Goal: Task Accomplishment & Management: Use online tool/utility

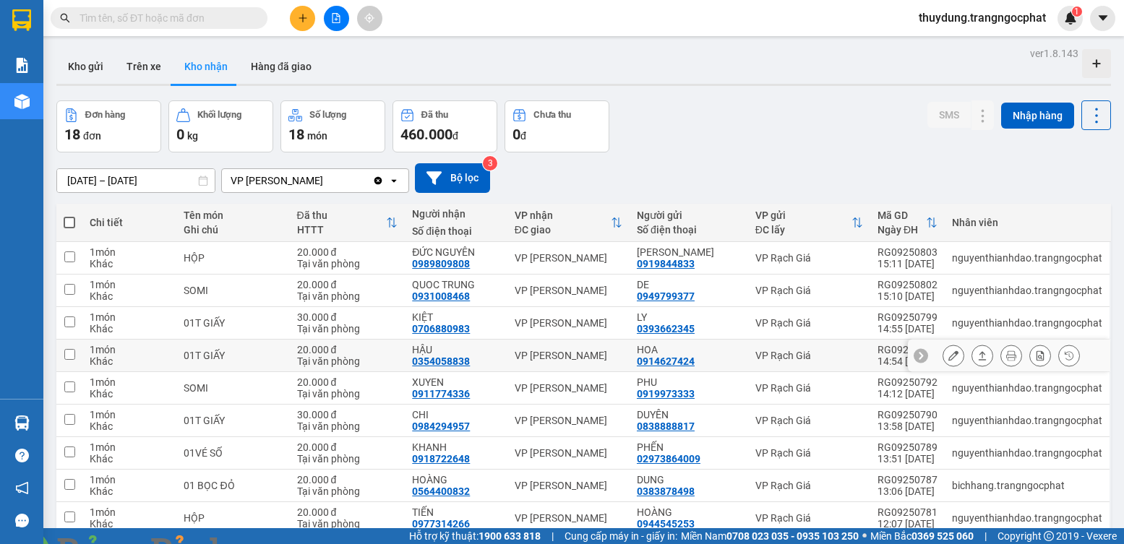
scroll to position [98, 0]
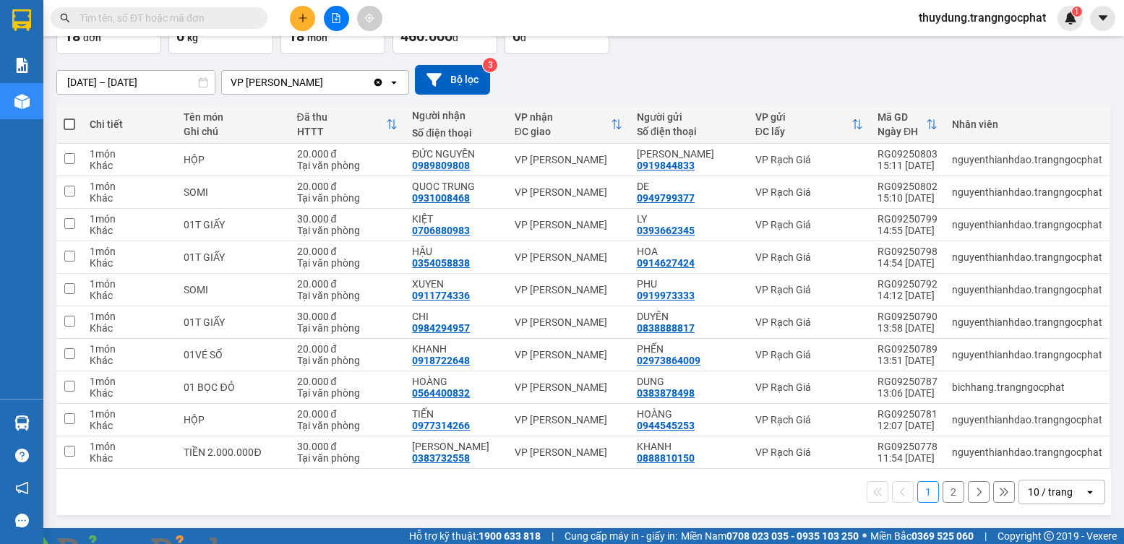
click at [945, 494] on button "2" at bounding box center [954, 493] width 22 height 22
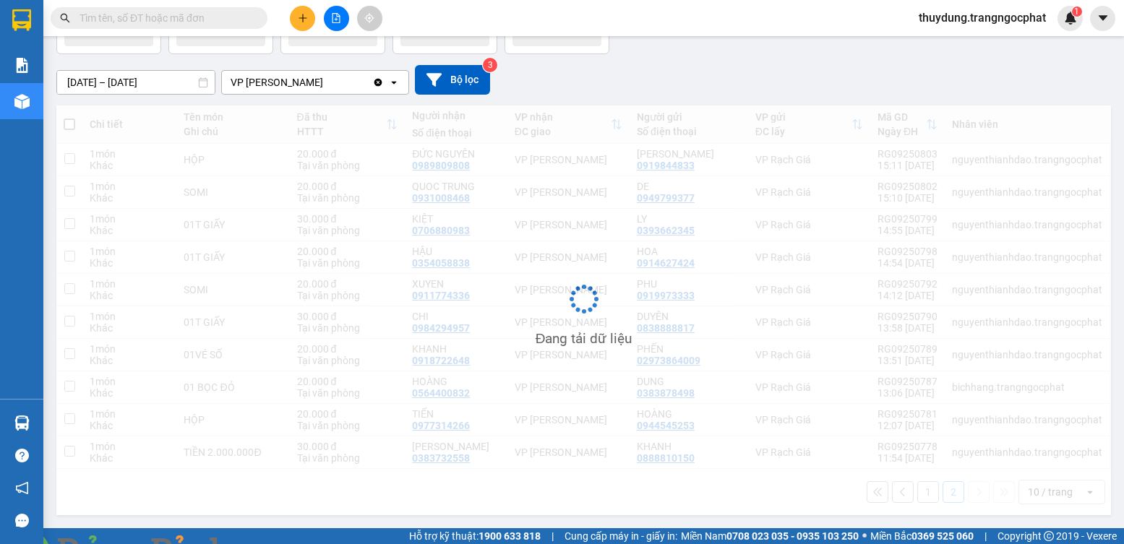
scroll to position [67, 0]
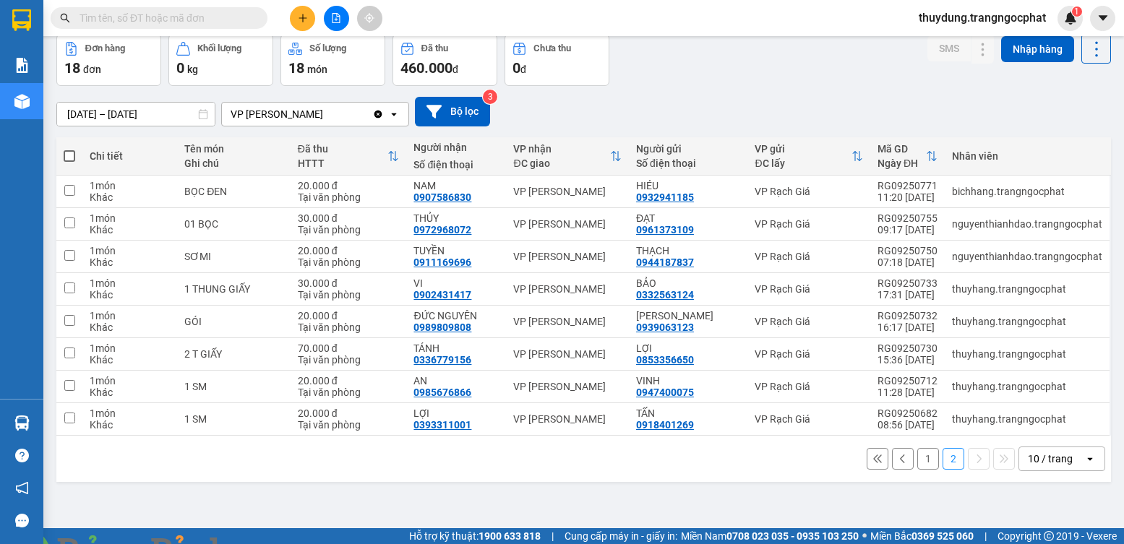
click at [918, 458] on button "1" at bounding box center [929, 459] width 22 height 22
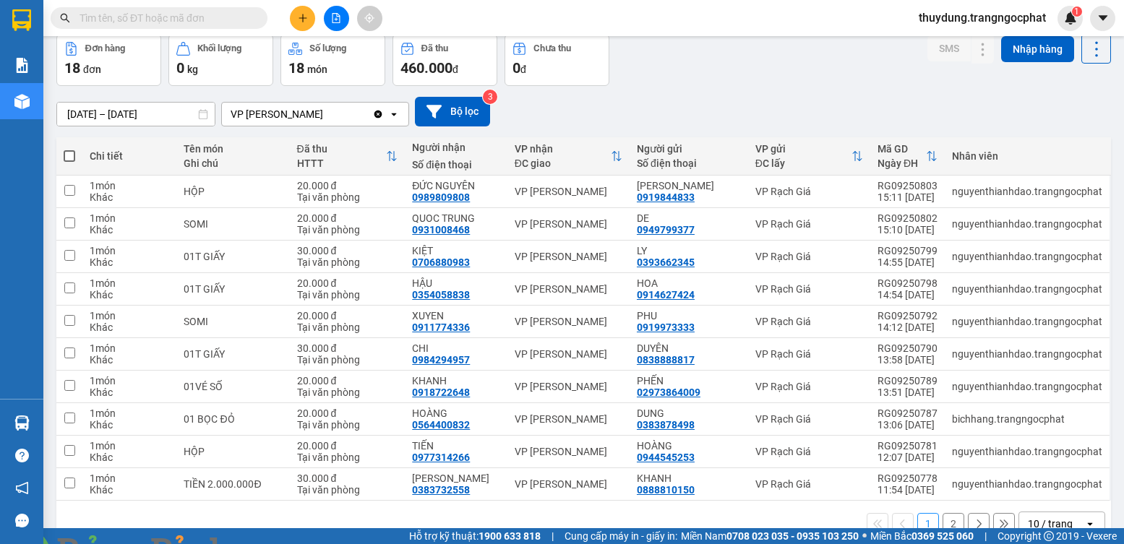
click at [266, 544] on img at bounding box center [261, 553] width 9 height 9
click at [977, 289] on button at bounding box center [982, 289] width 20 height 25
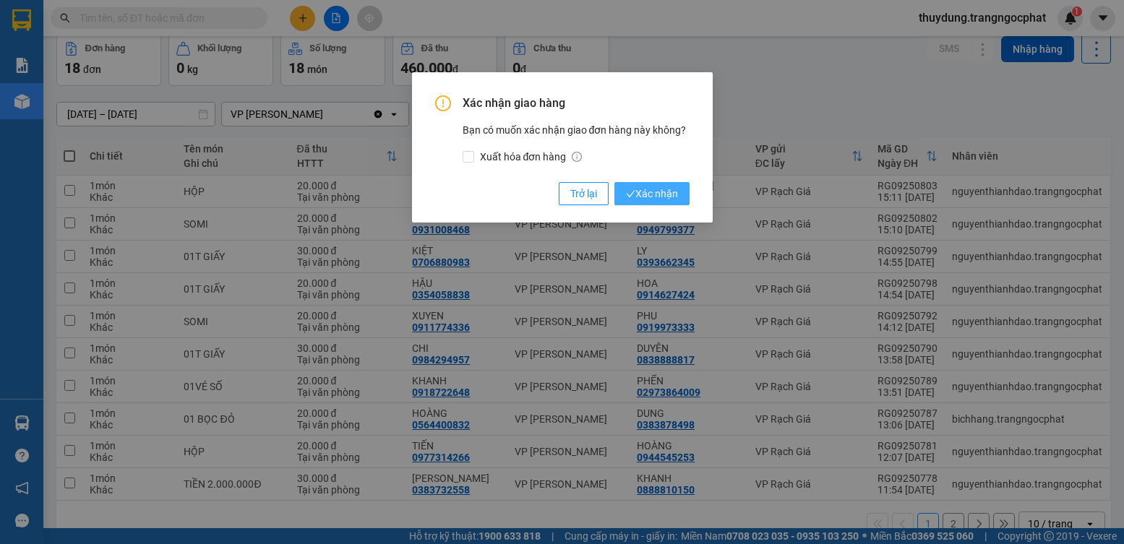
click at [670, 198] on span "Xác nhận" at bounding box center [652, 194] width 52 height 16
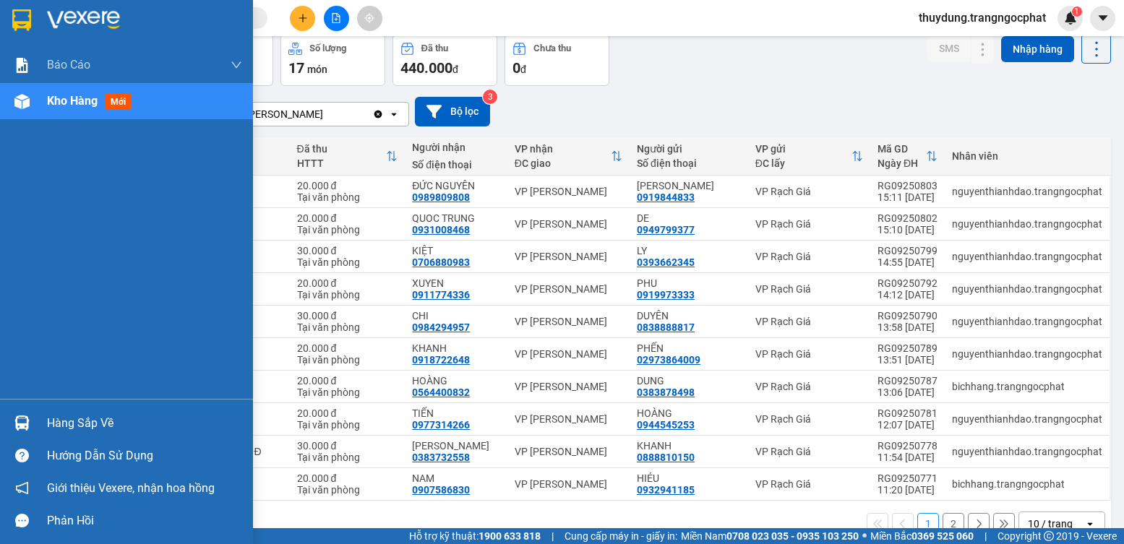
click at [72, 425] on div "Hàng sắp về" at bounding box center [144, 424] width 195 height 22
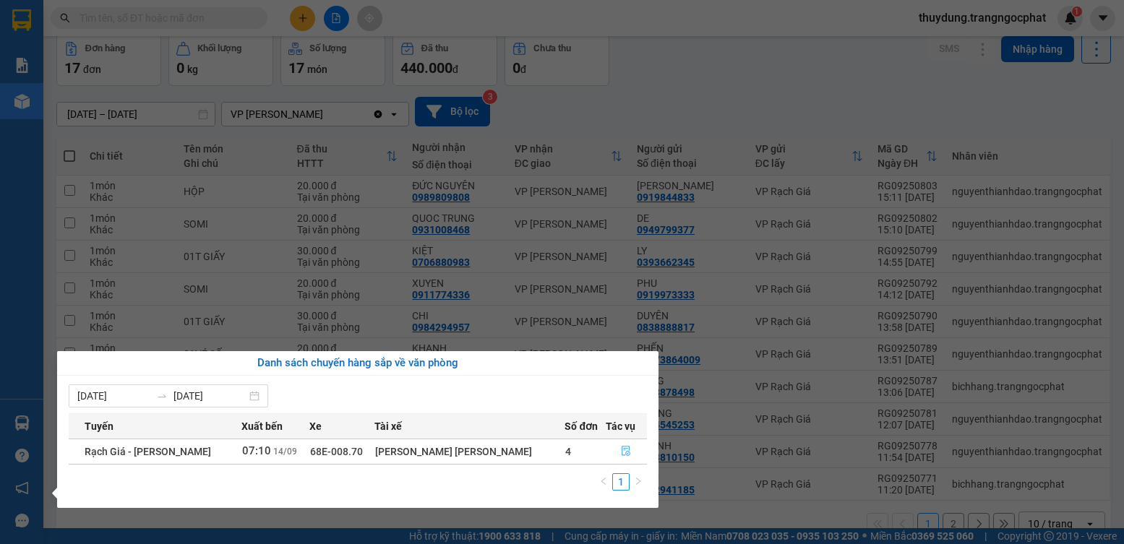
click at [621, 458] on span "file-done" at bounding box center [626, 452] width 10 height 12
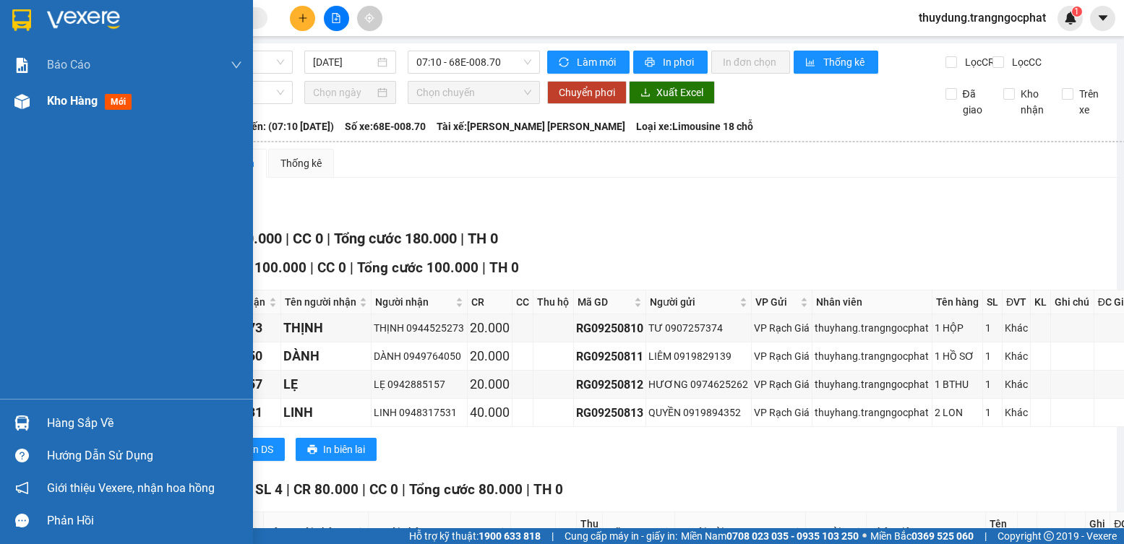
click at [132, 102] on span "mới" at bounding box center [118, 102] width 27 height 16
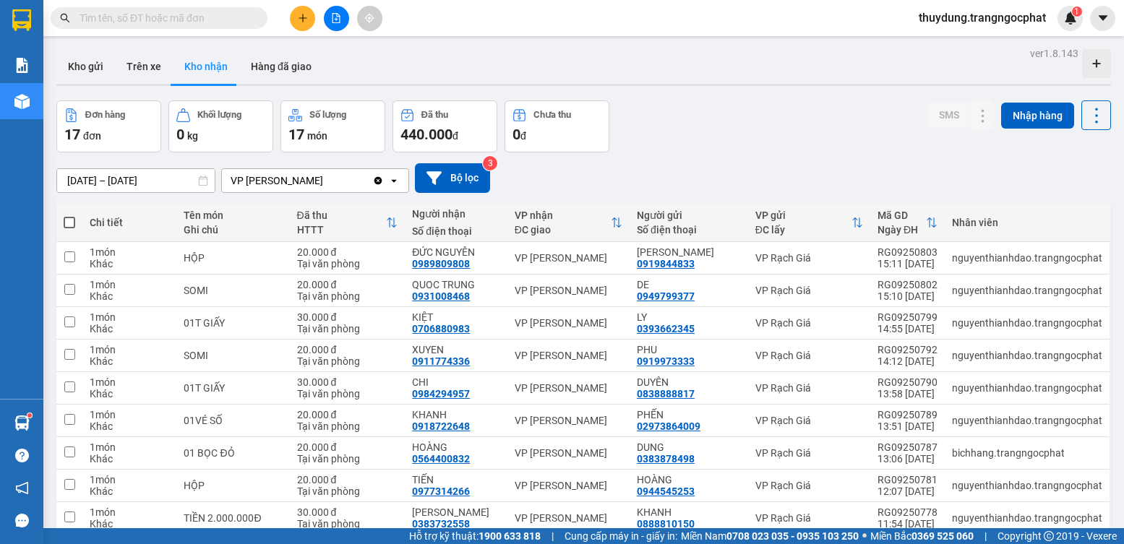
click at [179, 25] on input "text" at bounding box center [165, 18] width 171 height 16
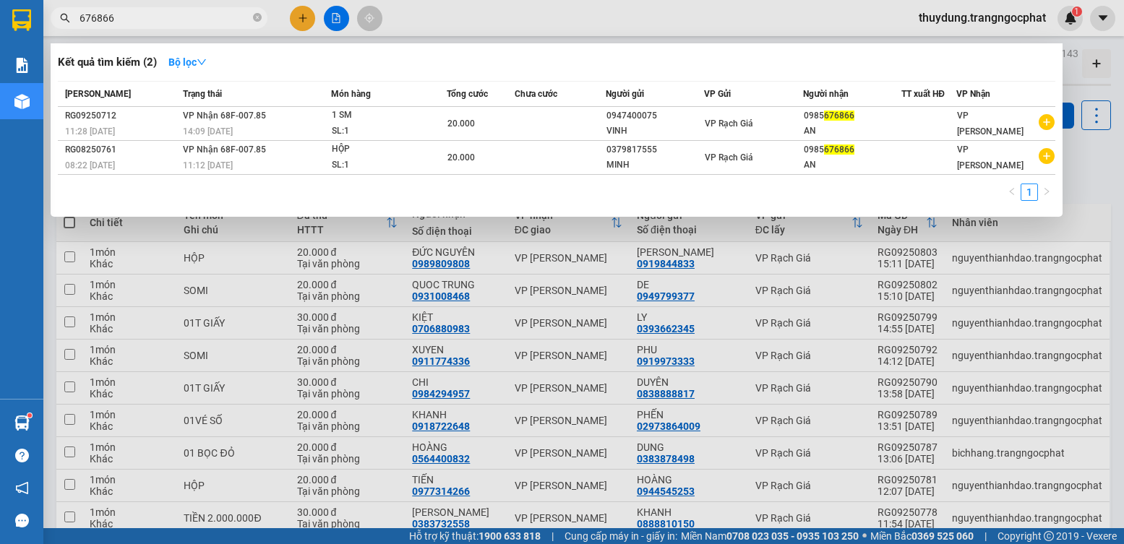
type input "676866"
click at [730, 12] on div at bounding box center [562, 272] width 1124 height 544
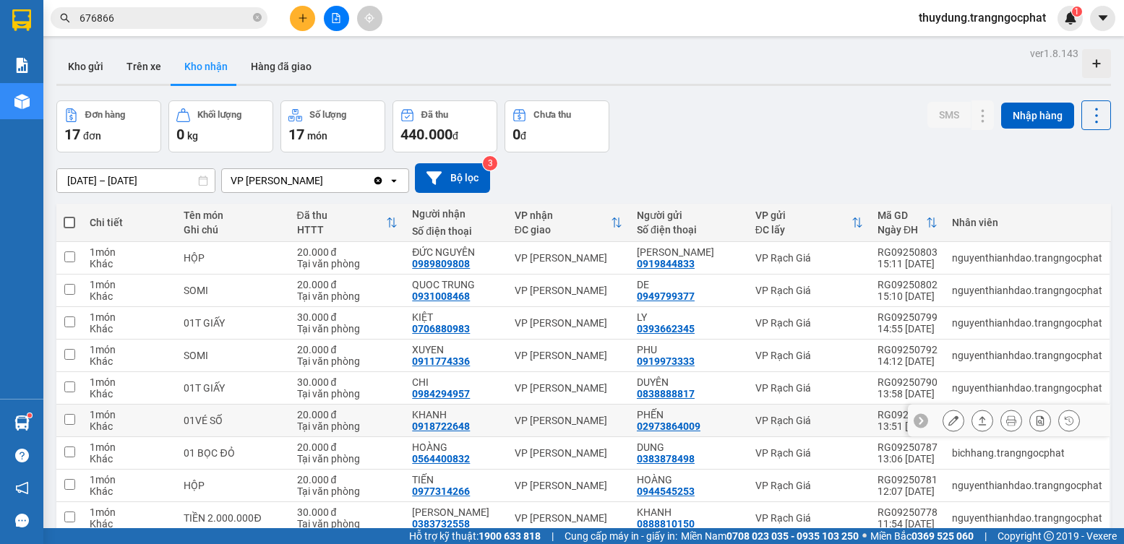
scroll to position [98, 0]
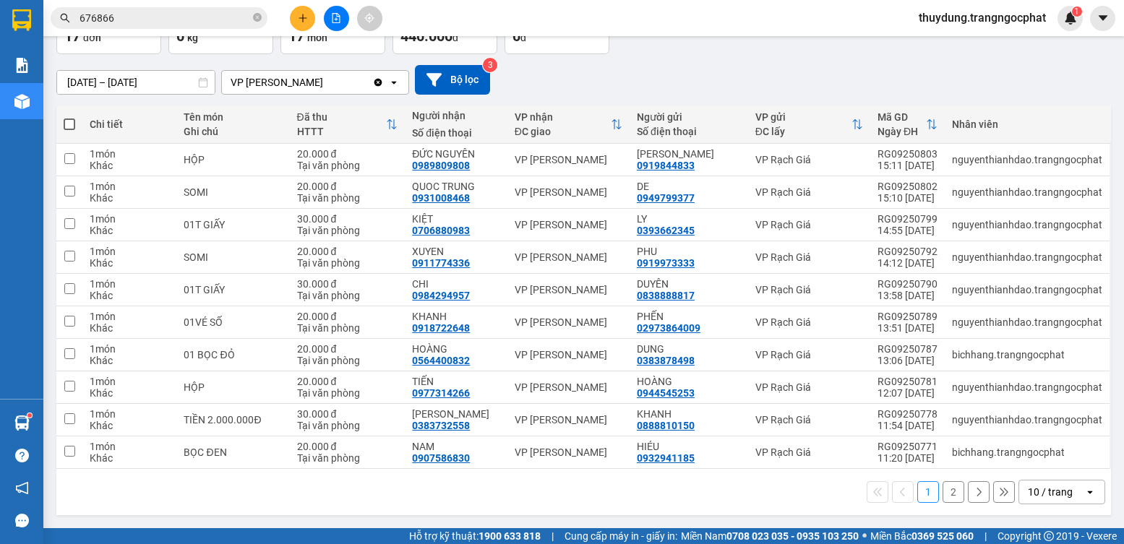
click at [943, 492] on button "2" at bounding box center [954, 493] width 22 height 22
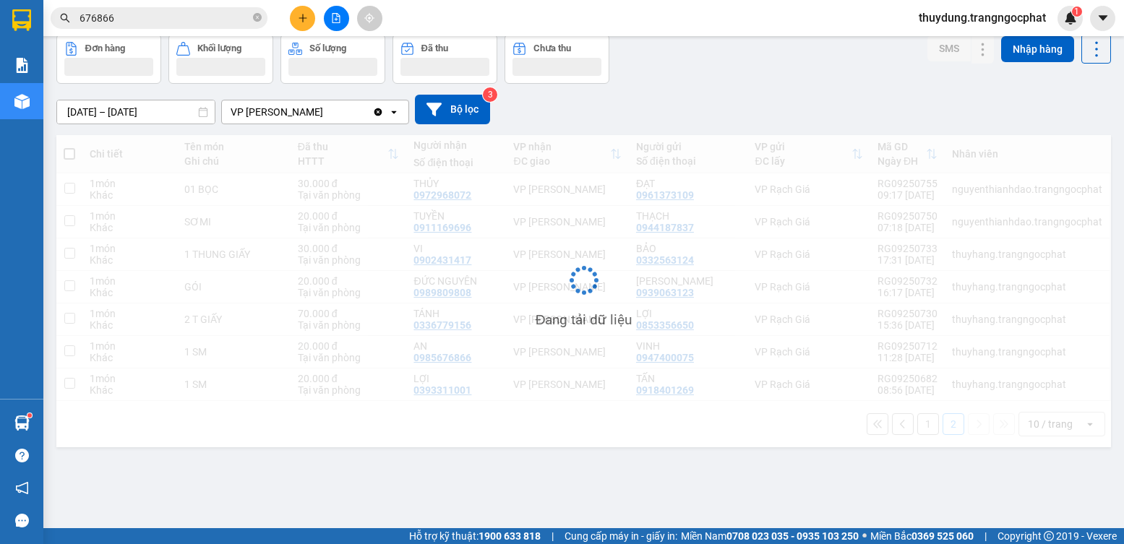
scroll to position [67, 0]
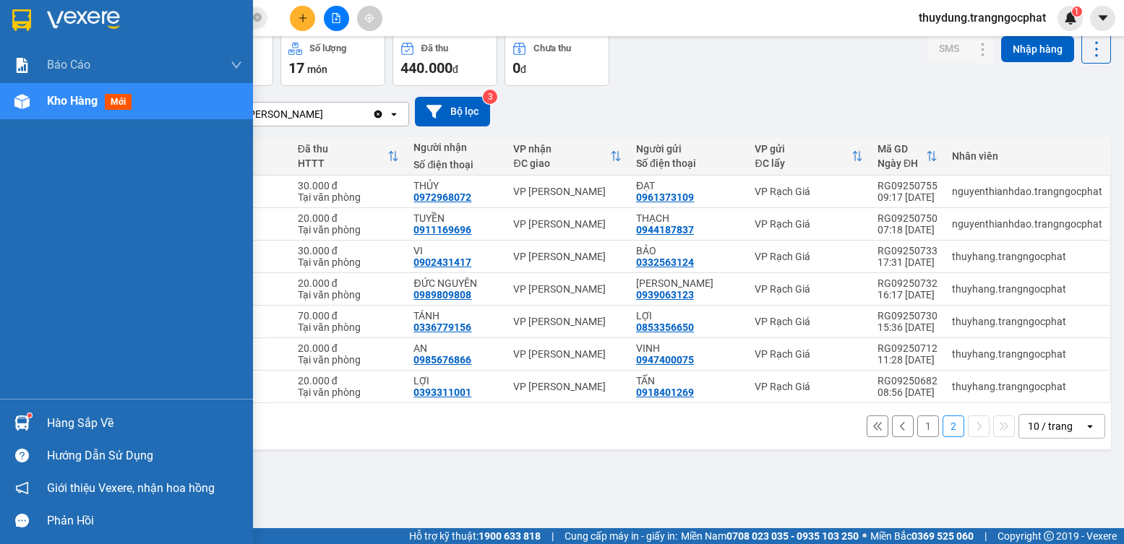
click at [77, 426] on div "Hàng sắp về" at bounding box center [144, 424] width 195 height 22
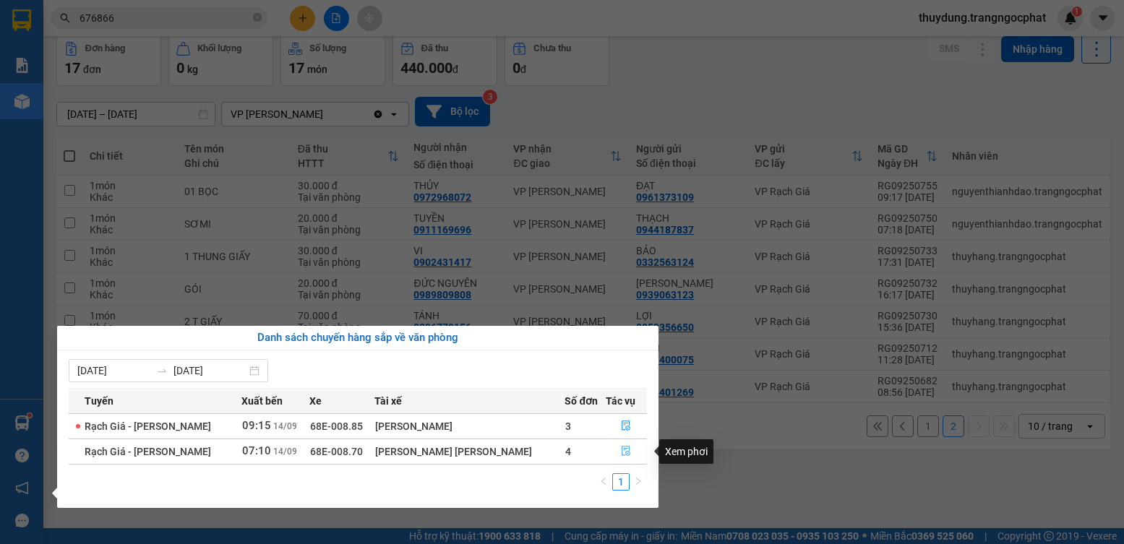
click at [607, 456] on button "button" at bounding box center [627, 451] width 40 height 23
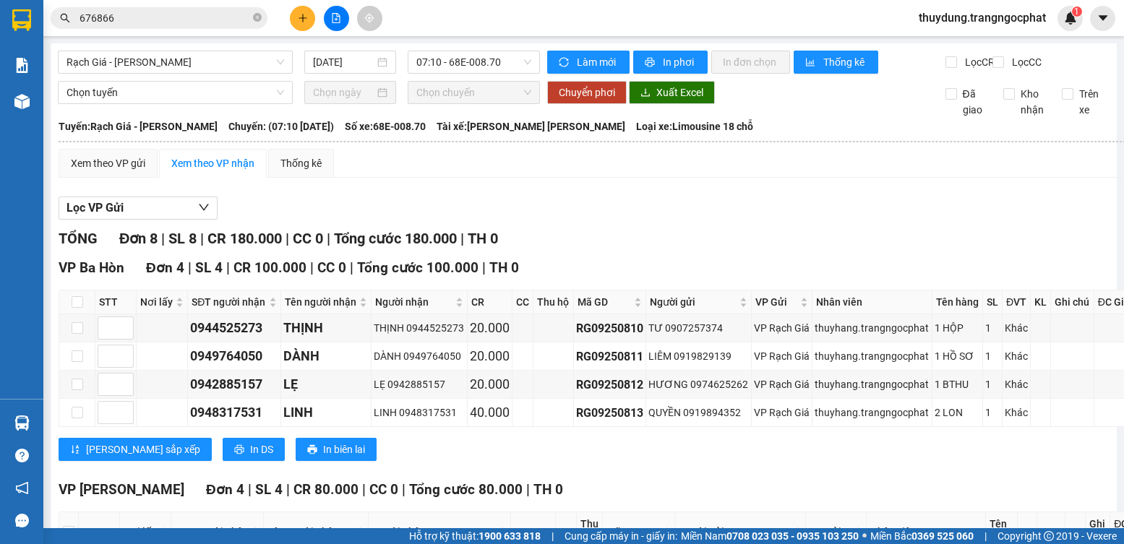
click at [617, 422] on div "RG09250813" at bounding box center [609, 413] width 67 height 18
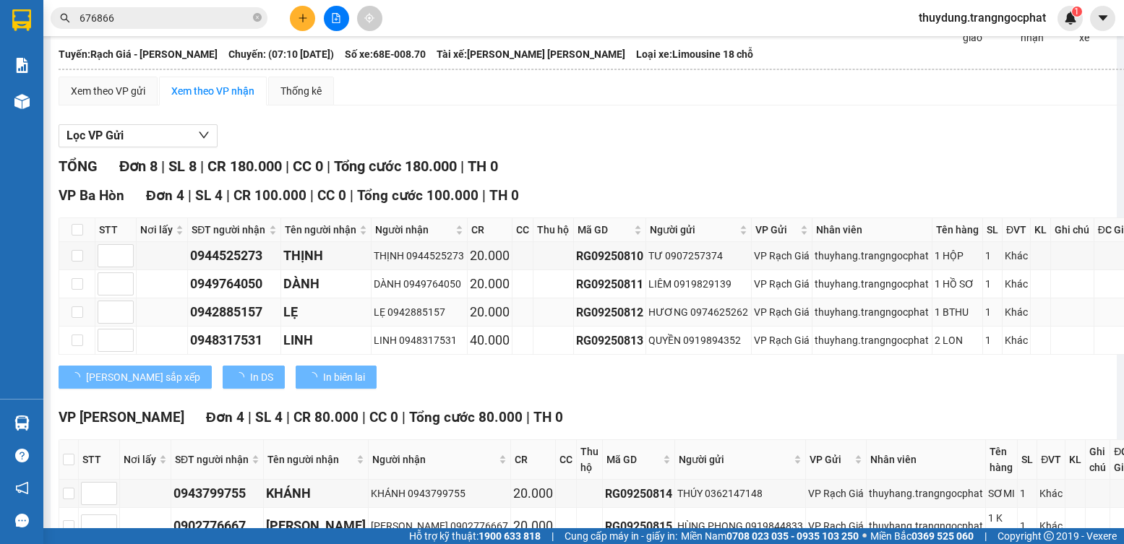
scroll to position [145, 0]
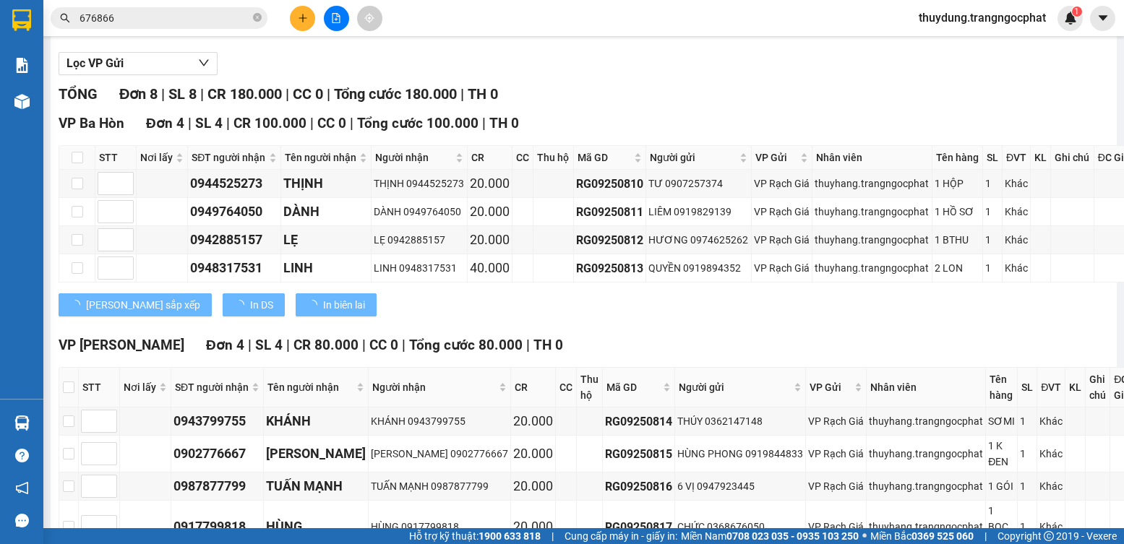
click at [460, 367] on div "TỔNG Đơn 8 | SL 8 | CR 180.000 | CC 0 | Tổng cước 180.000 | TH 0 VP Ba Hòn Đơn …" at bounding box center [605, 344] width 1092 height 523
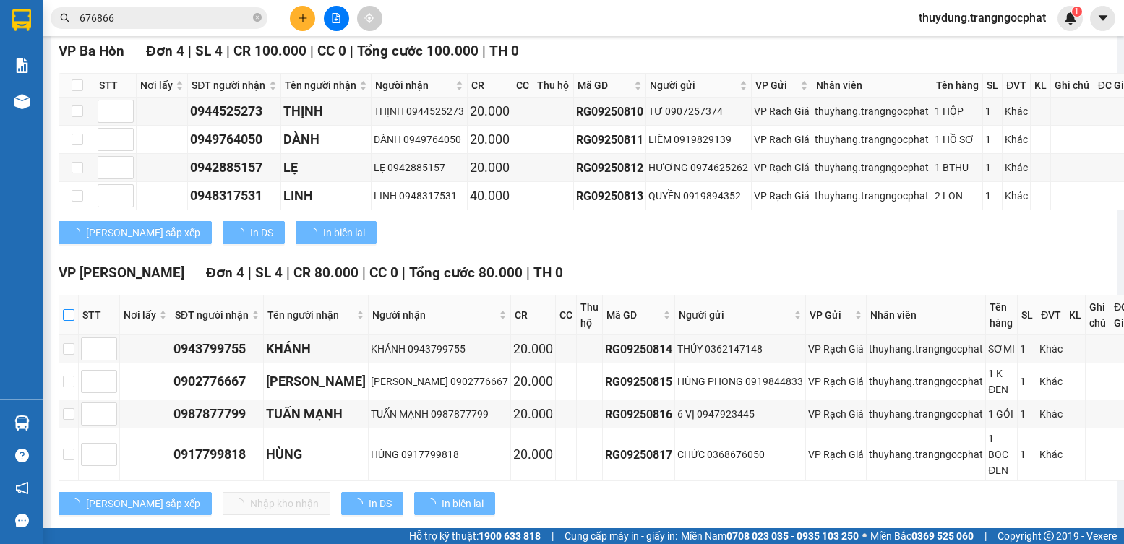
click at [71, 321] on input "checkbox" at bounding box center [69, 315] width 12 height 12
checkbox input "true"
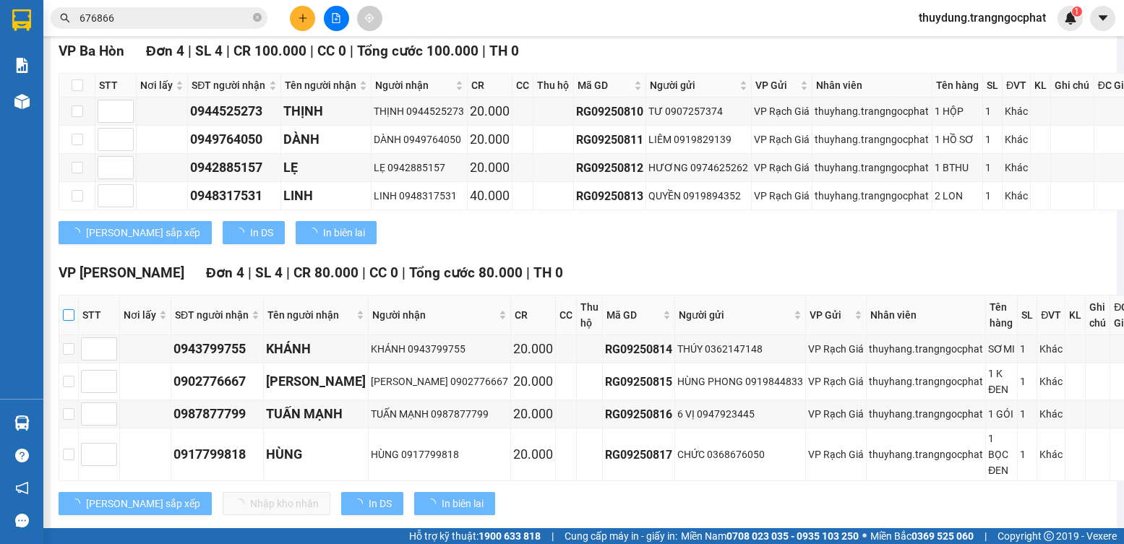
checkbox input "true"
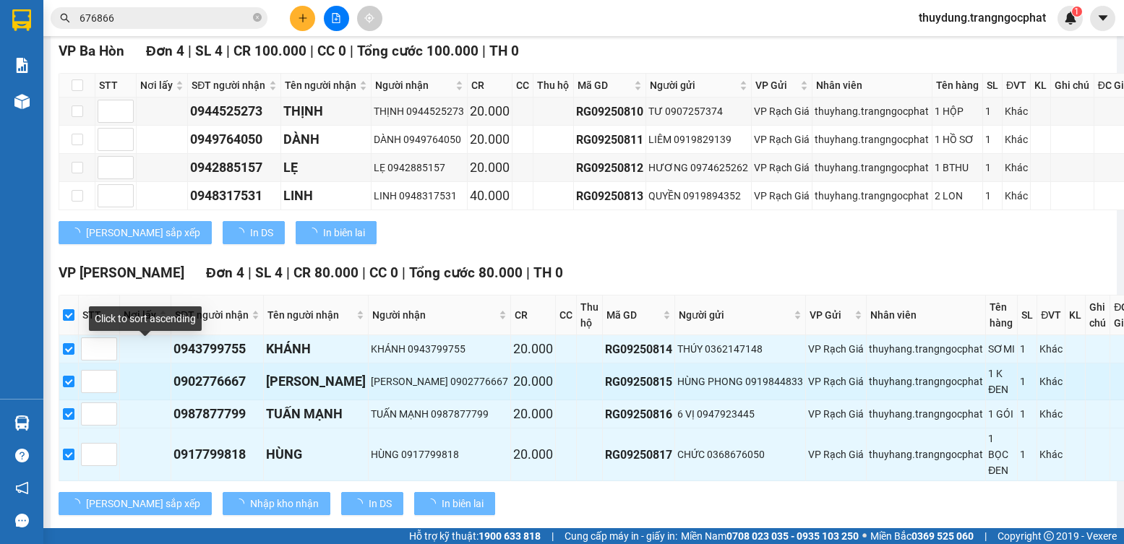
scroll to position [281, 0]
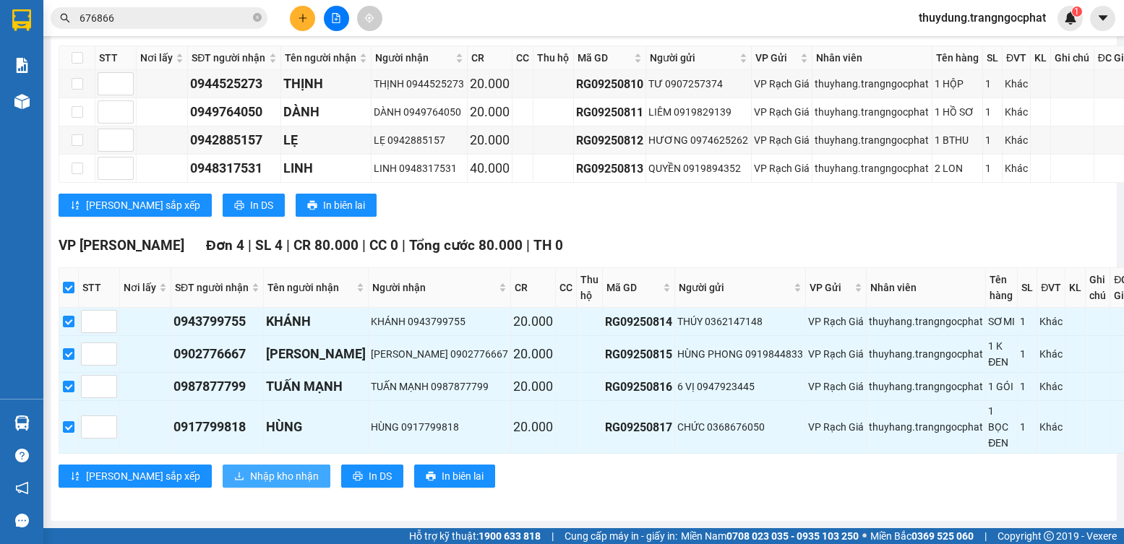
click at [250, 469] on span "Nhập kho nhận" at bounding box center [284, 477] width 69 height 16
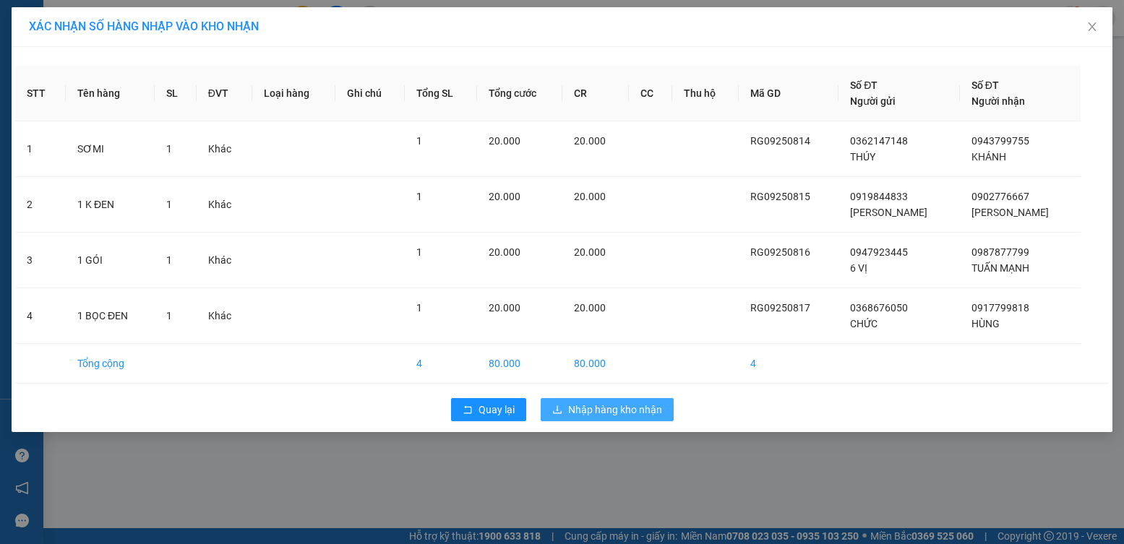
click at [615, 410] on span "Nhập hàng kho nhận" at bounding box center [615, 410] width 94 height 16
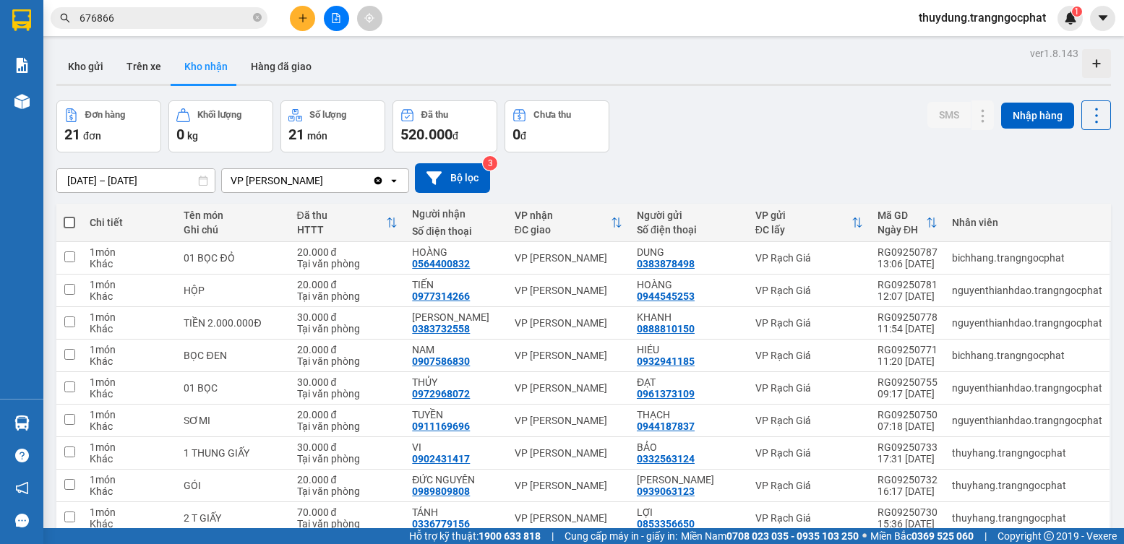
click at [215, 64] on button "Kho nhận" at bounding box center [206, 66] width 67 height 35
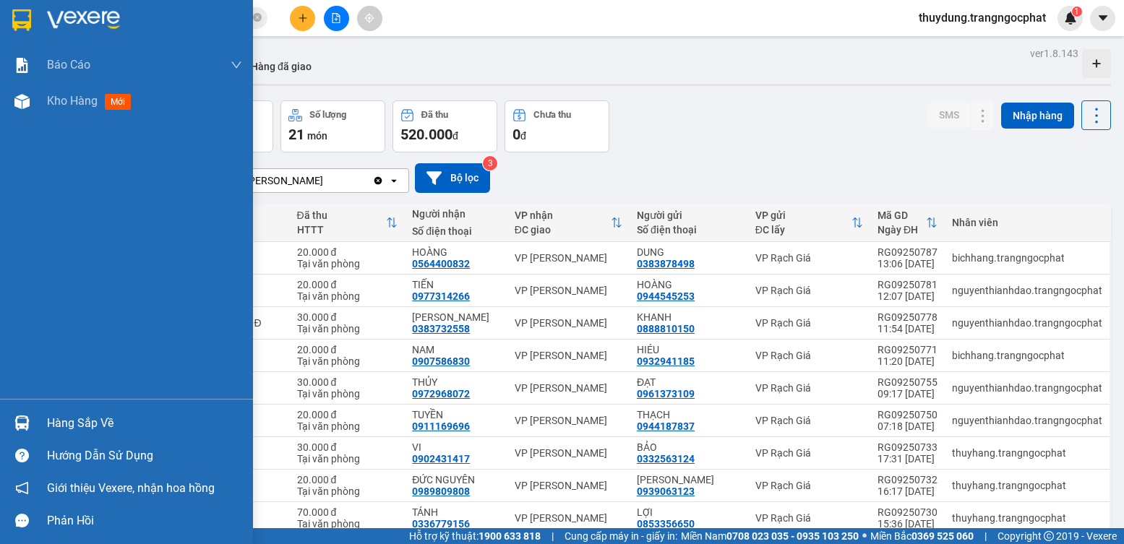
click at [61, 427] on div "Hàng sắp về" at bounding box center [144, 424] width 195 height 22
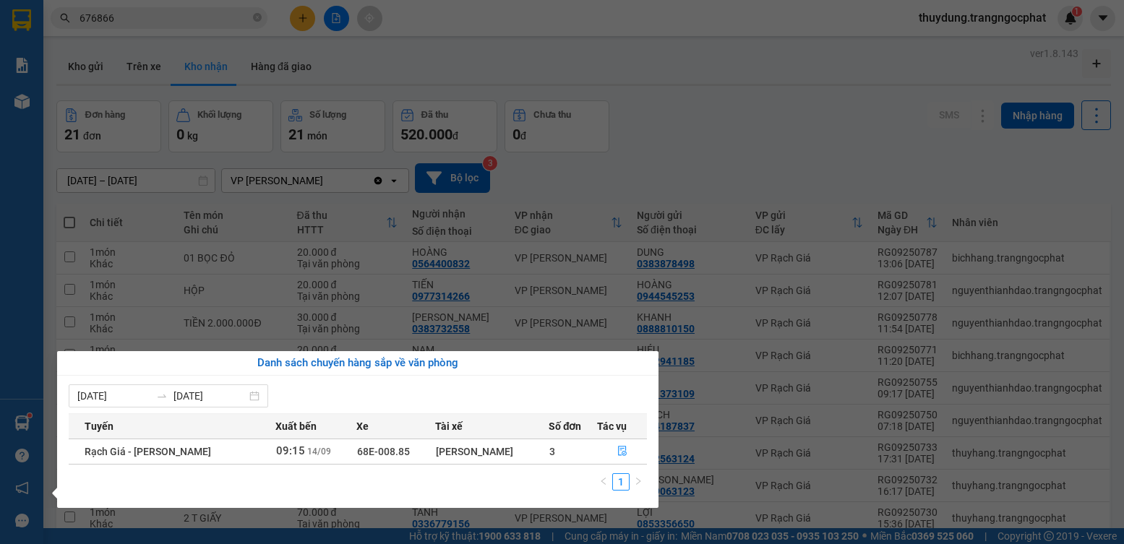
click at [529, 195] on section "Kết quả tìm kiếm ( 2 ) Bộ lọc Mã ĐH Trạng thái Món hàng Tổng cước Chưa cước Ngư…" at bounding box center [562, 272] width 1124 height 544
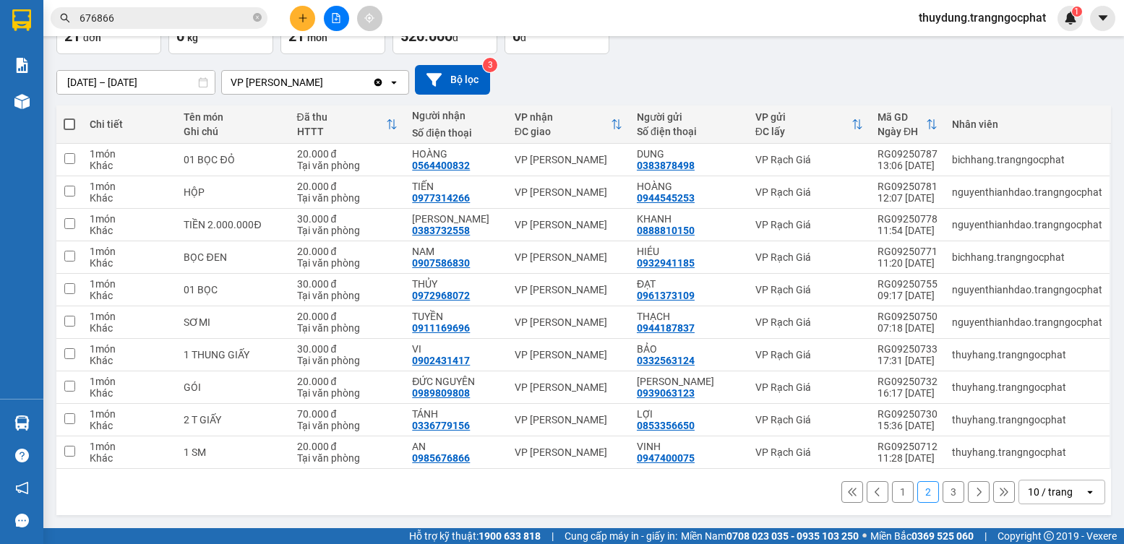
click at [892, 487] on button "1" at bounding box center [903, 493] width 22 height 22
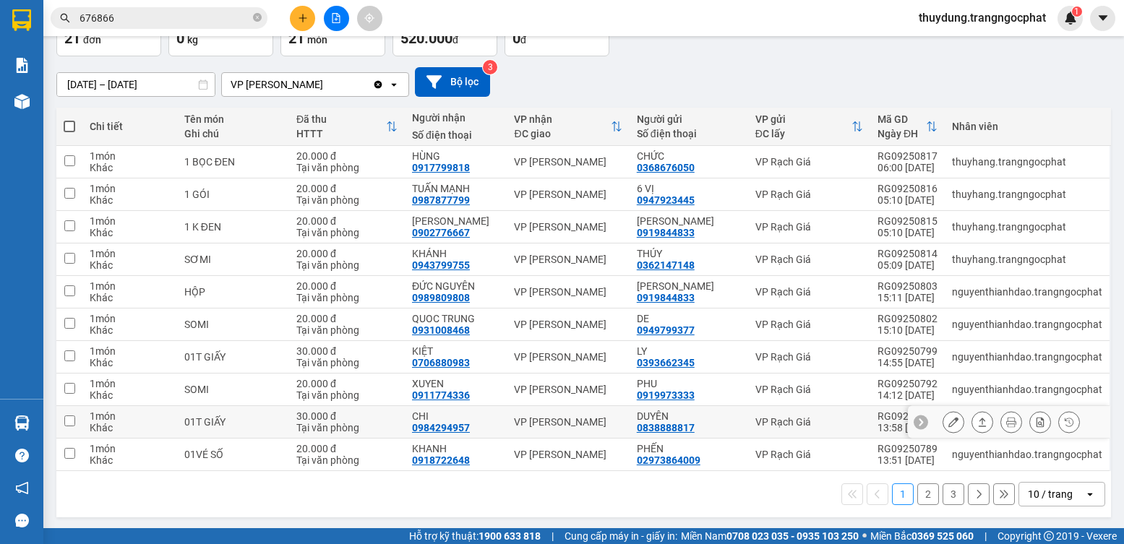
scroll to position [98, 0]
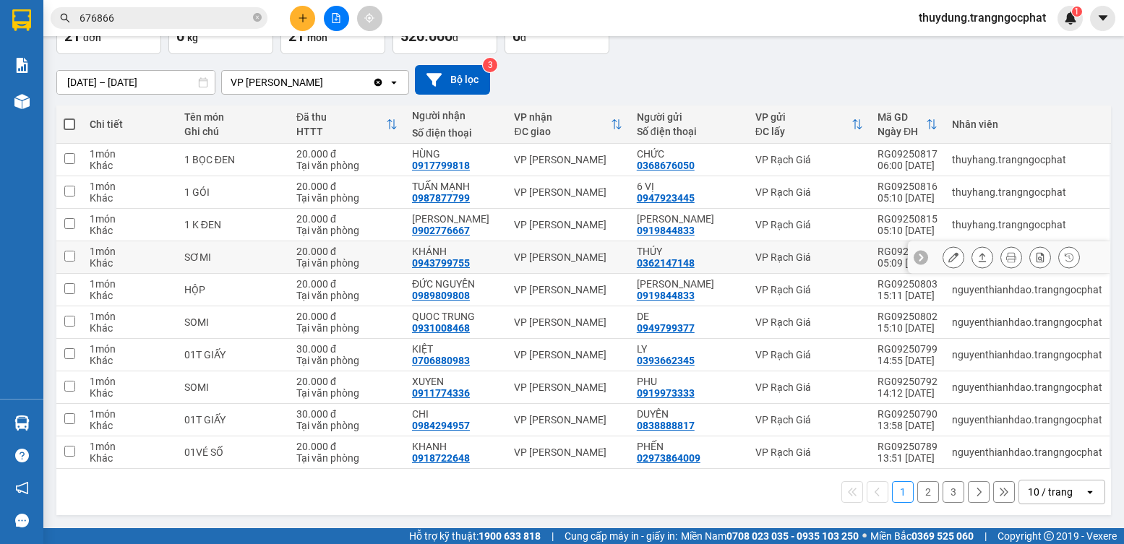
click at [456, 257] on div "0943799755" at bounding box center [441, 263] width 58 height 12
copy div "0943799755"
click at [429, 228] on div "0902776667" at bounding box center [441, 231] width 58 height 12
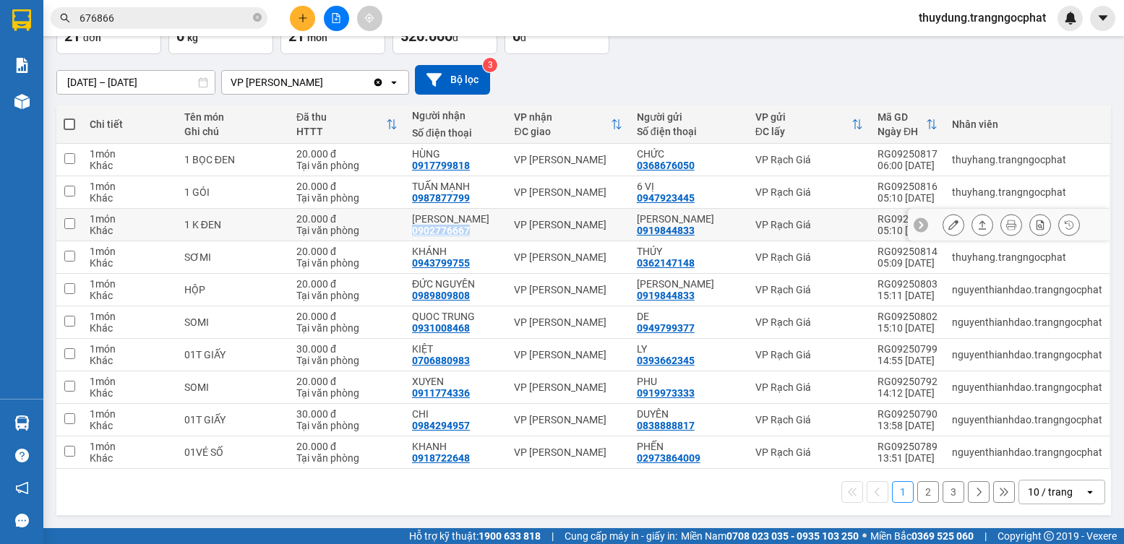
copy div "0902776667"
click at [441, 192] on div "0987877799" at bounding box center [441, 198] width 58 height 12
copy div "0987877799"
click at [426, 160] on div "0917799818" at bounding box center [441, 166] width 58 height 12
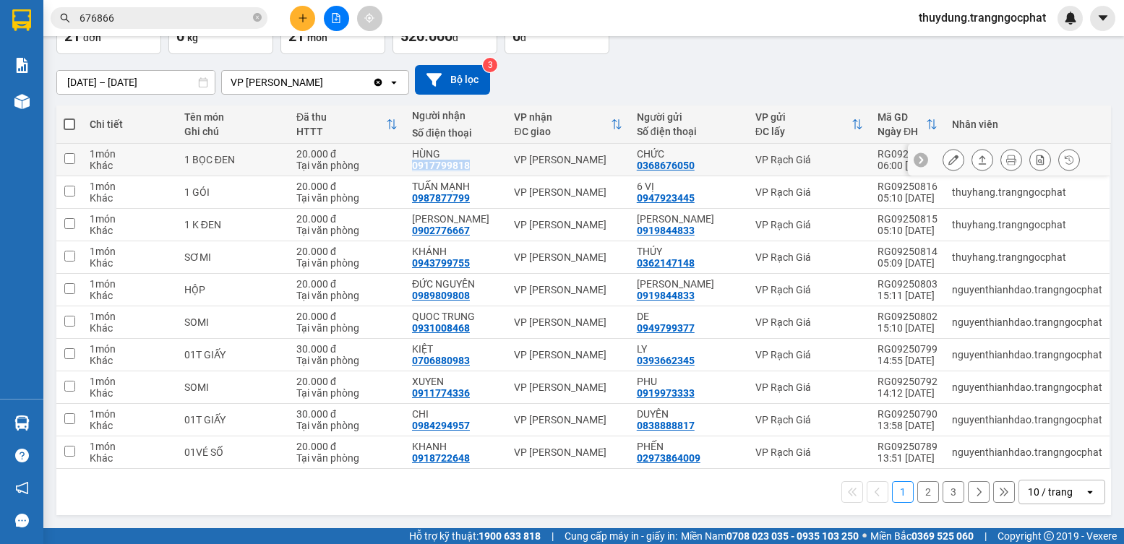
click at [426, 160] on div "0917799818" at bounding box center [441, 166] width 58 height 12
copy div "0917799818"
click at [918, 487] on button "2" at bounding box center [929, 493] width 22 height 22
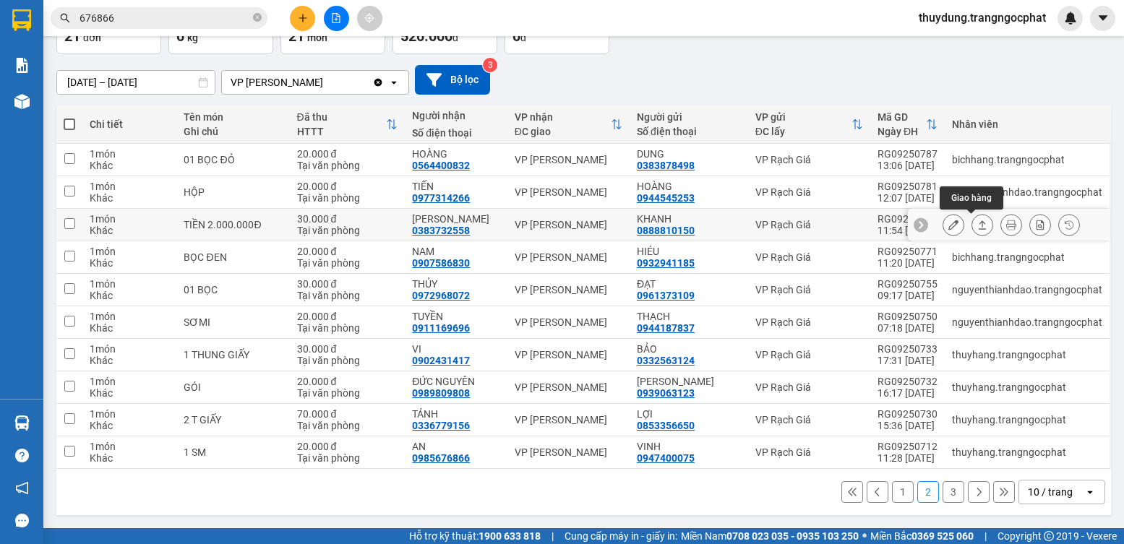
click at [972, 223] on button at bounding box center [982, 225] width 20 height 25
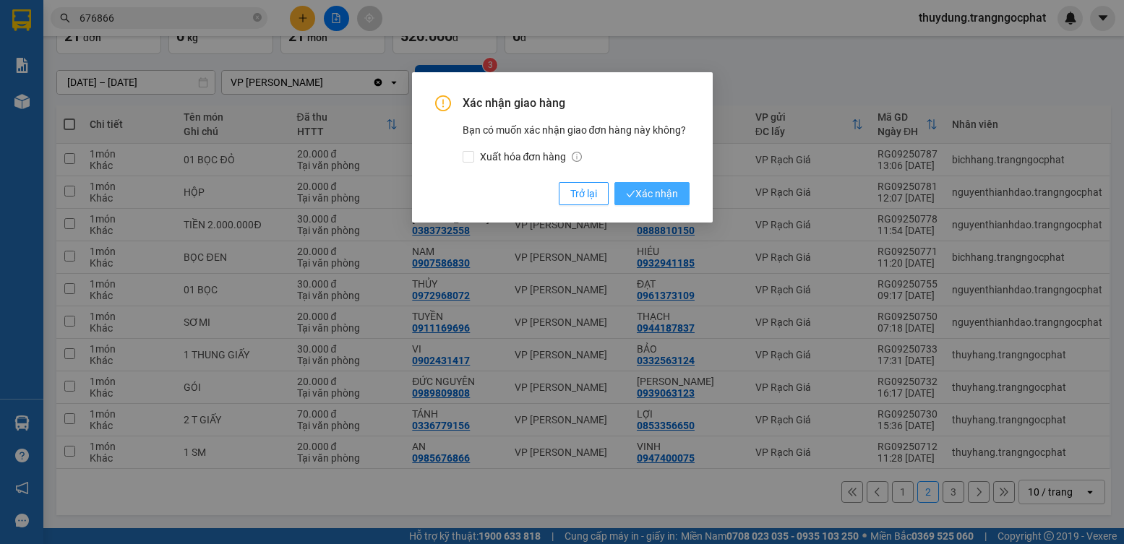
click at [661, 194] on span "Xác nhận" at bounding box center [652, 194] width 52 height 16
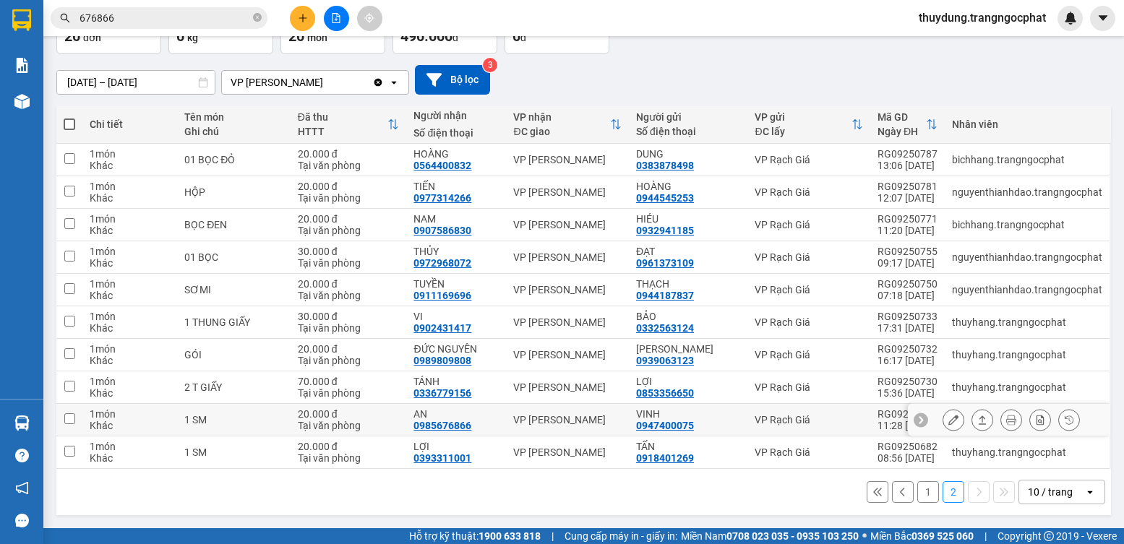
click at [972, 422] on button at bounding box center [982, 420] width 20 height 25
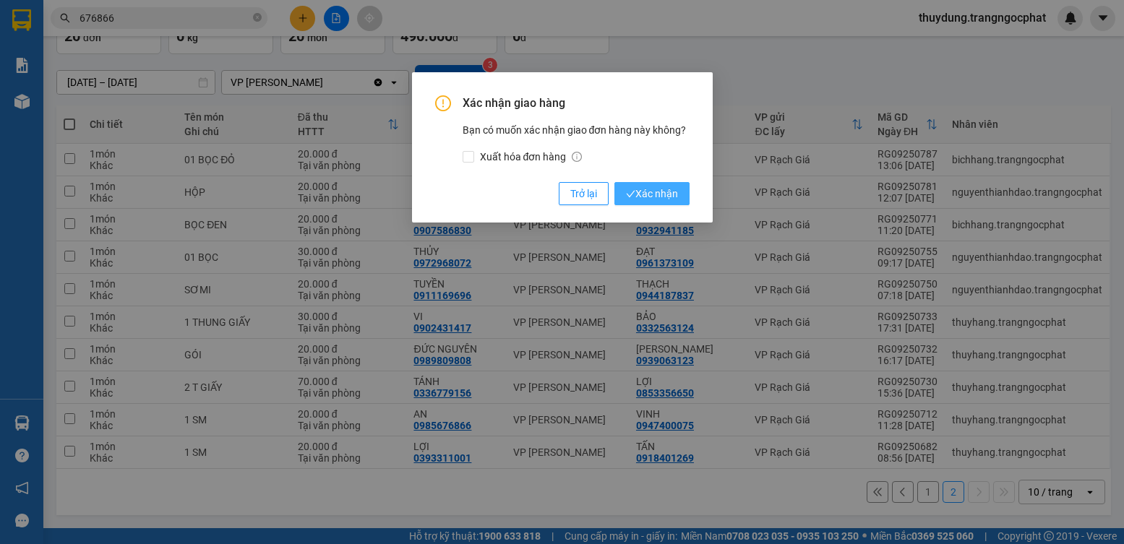
click at [677, 193] on span "Xác nhận" at bounding box center [652, 194] width 52 height 16
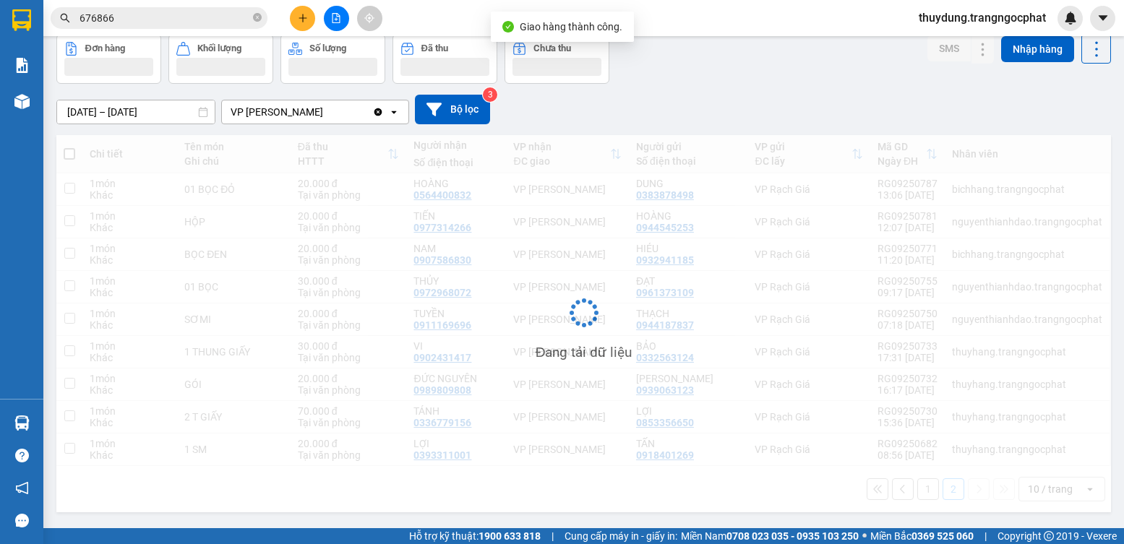
scroll to position [67, 0]
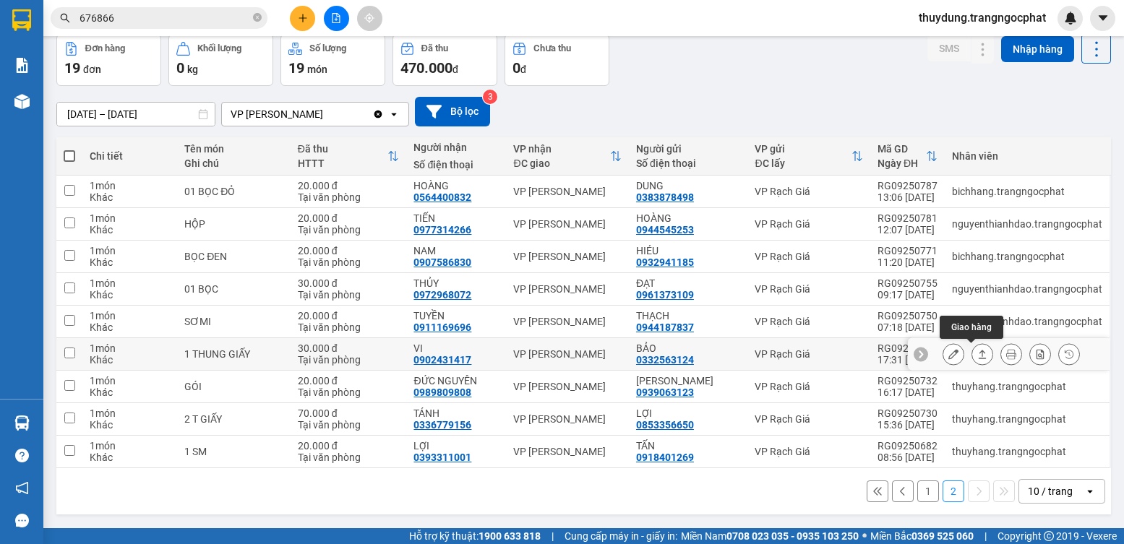
click at [972, 354] on button at bounding box center [982, 354] width 20 height 25
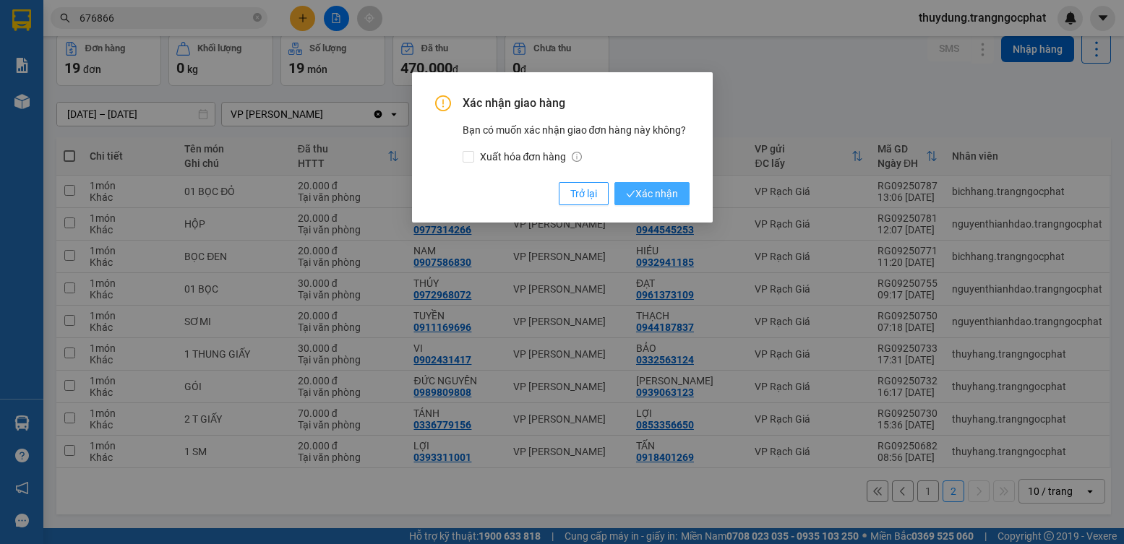
click at [669, 202] on button "Xác nhận" at bounding box center [652, 193] width 75 height 23
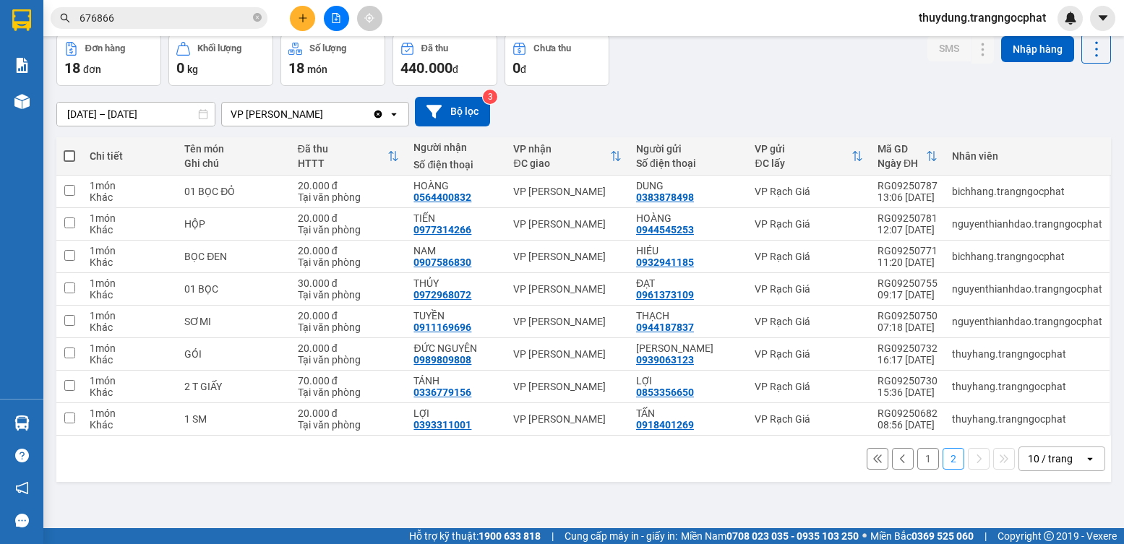
click at [918, 456] on button "1" at bounding box center [929, 459] width 22 height 22
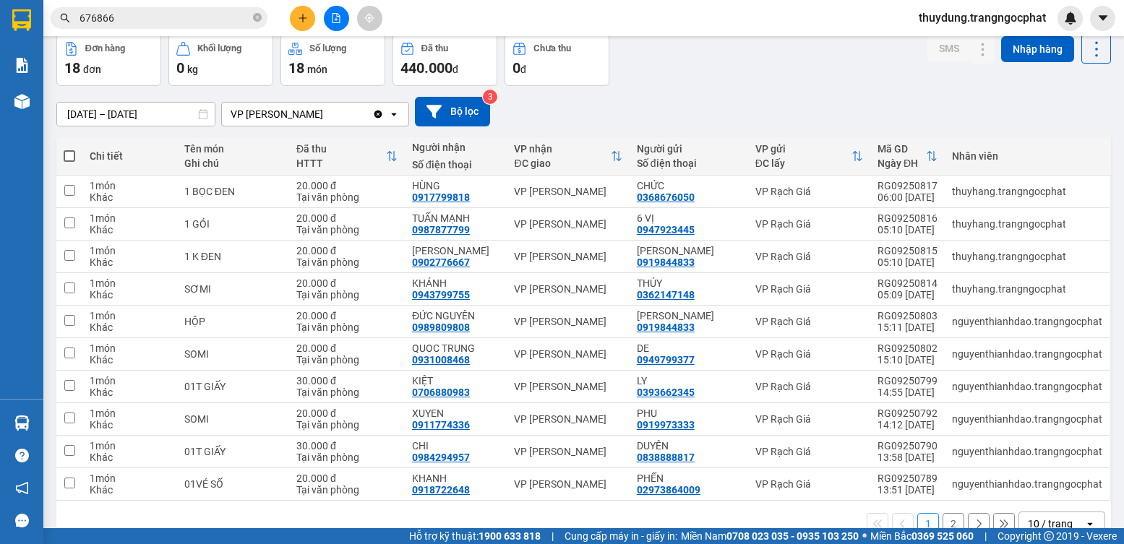
scroll to position [0, 0]
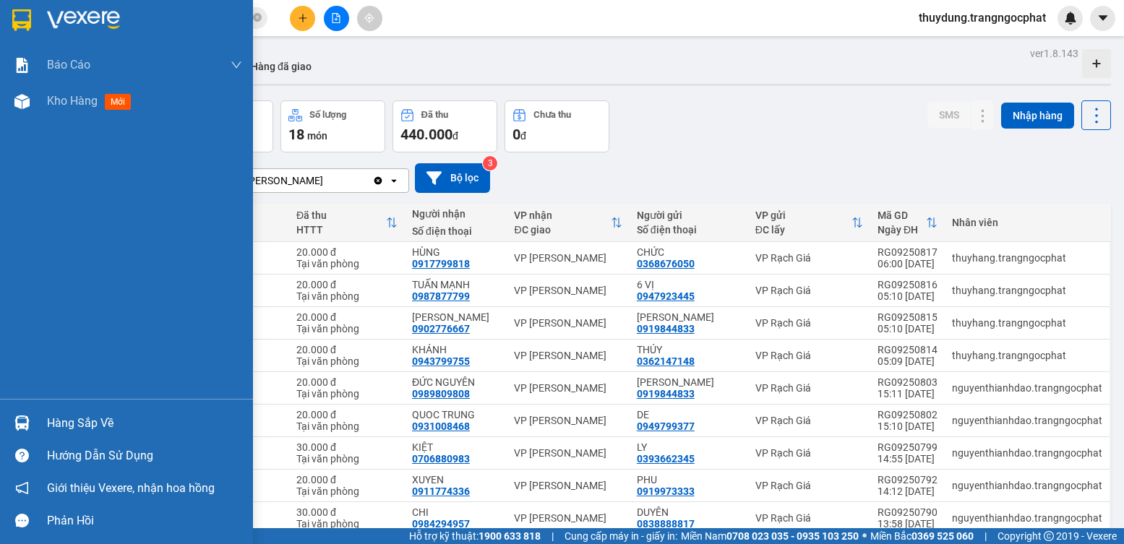
click at [62, 419] on div "Hàng sắp về" at bounding box center [144, 424] width 195 height 22
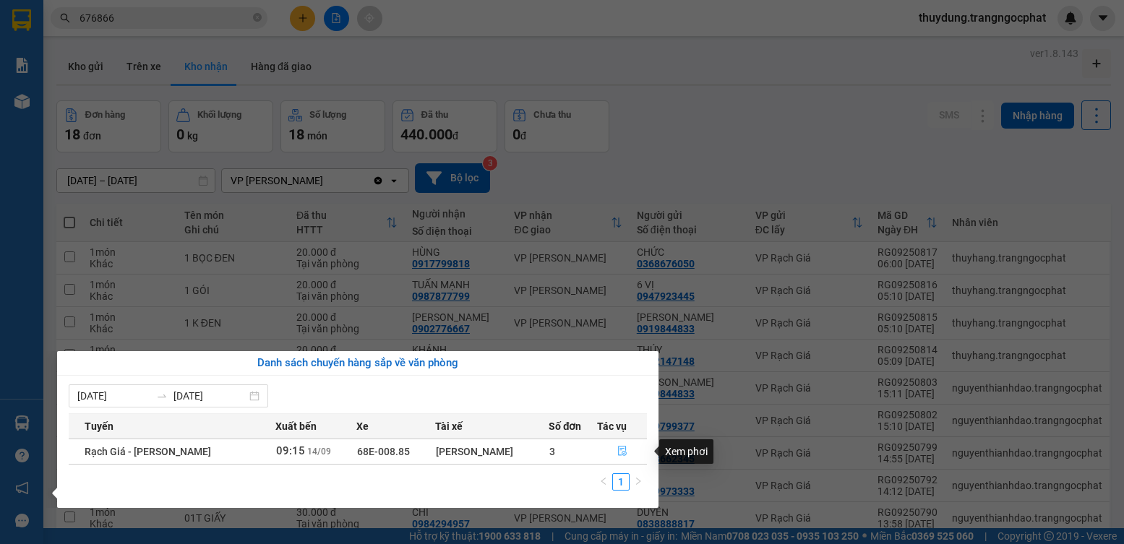
click at [618, 449] on icon "file-done" at bounding box center [622, 452] width 9 height 10
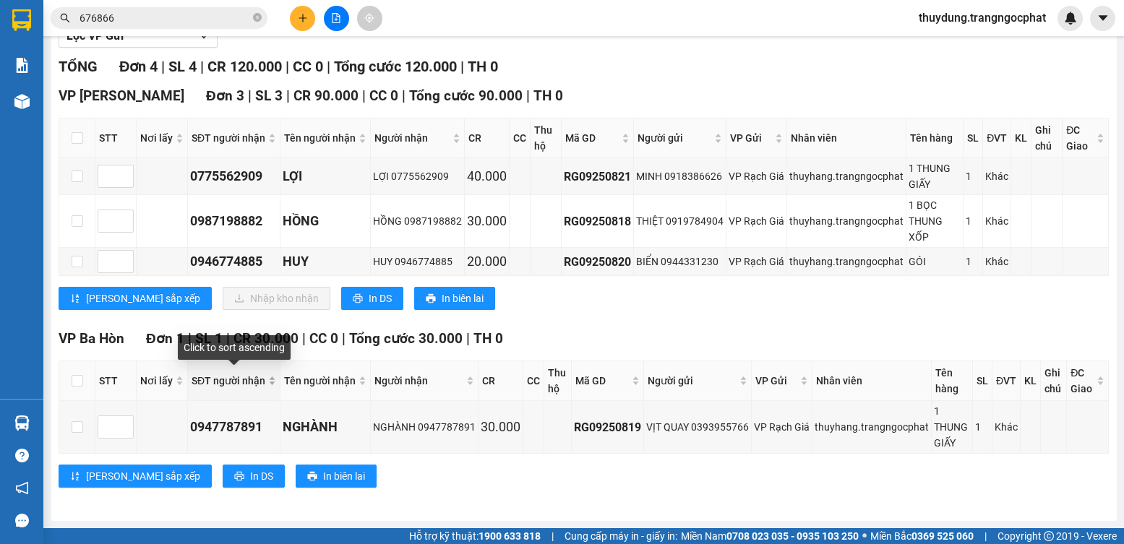
scroll to position [112, 0]
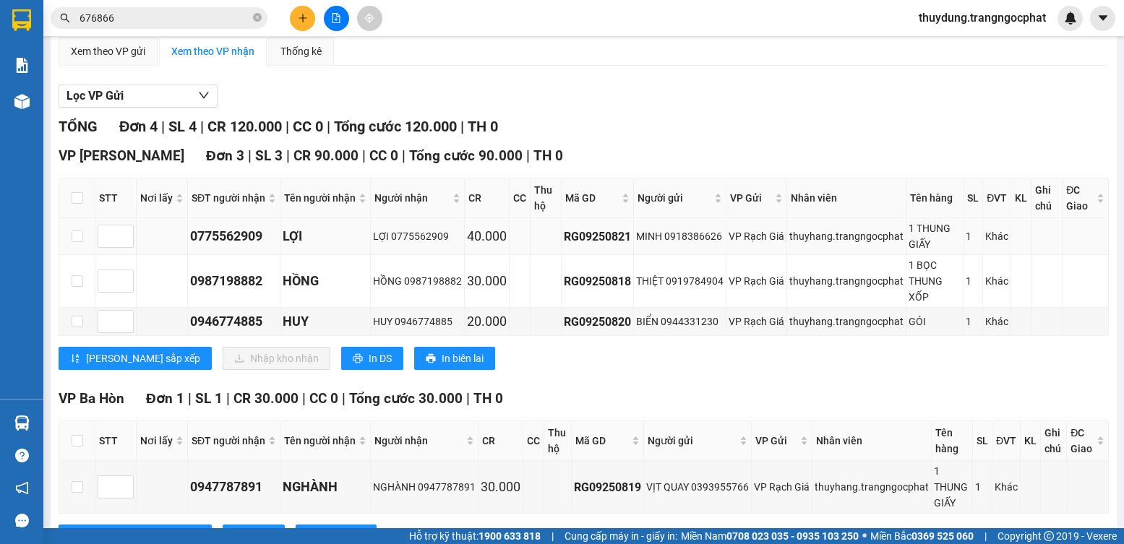
click at [203, 247] on div "0775562909" at bounding box center [233, 236] width 87 height 20
copy div "0775562909"
click at [262, 291] on div "0987198882" at bounding box center [233, 281] width 87 height 20
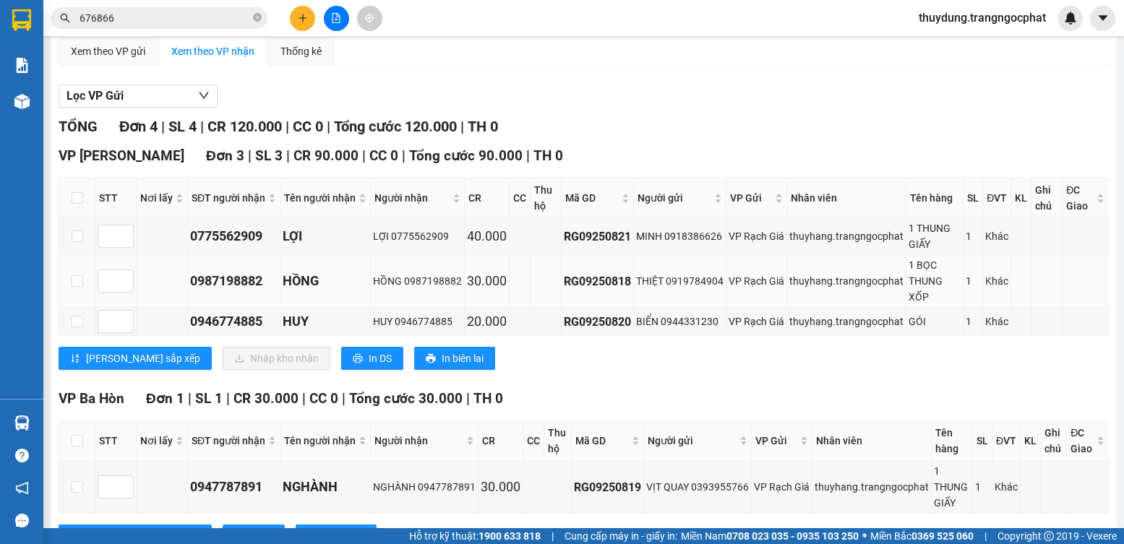
click at [244, 291] on div "0987198882" at bounding box center [233, 281] width 87 height 20
copy div "0987198882"
click at [236, 328] on div "0946774885" at bounding box center [233, 322] width 87 height 20
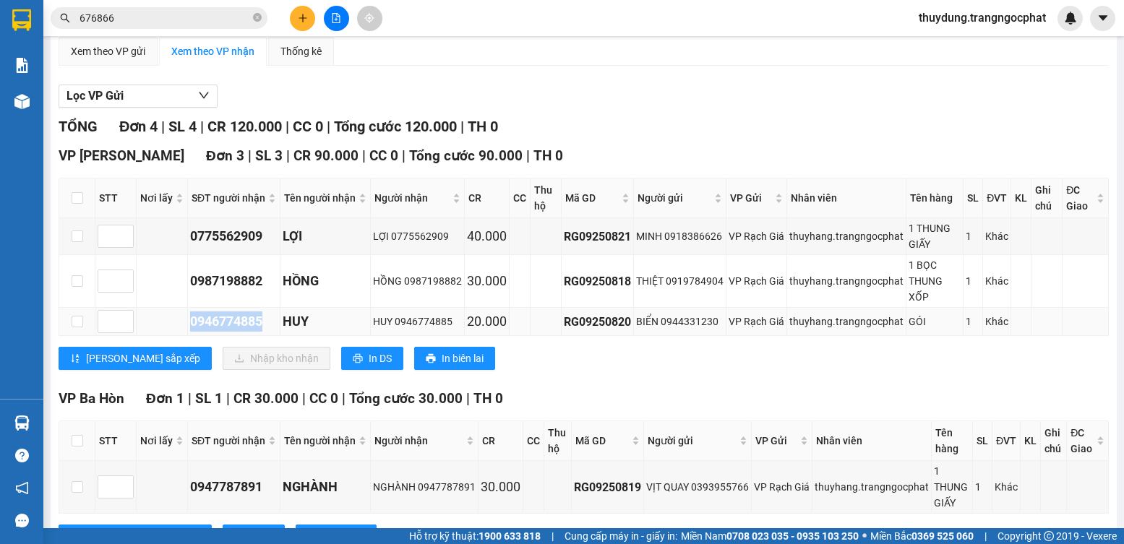
copy div "0946774885"
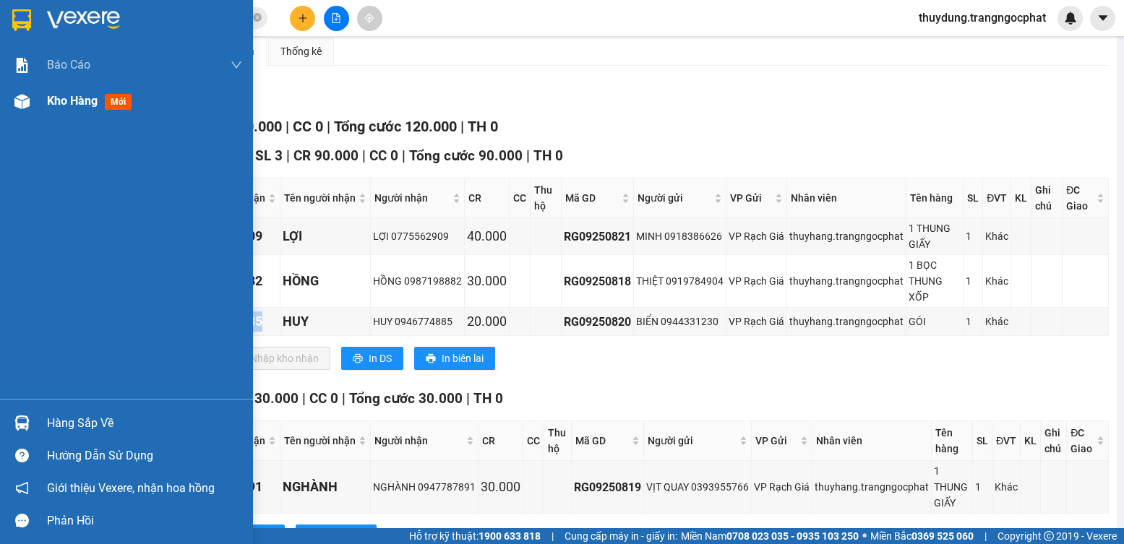
click at [121, 101] on span "mới" at bounding box center [118, 102] width 27 height 16
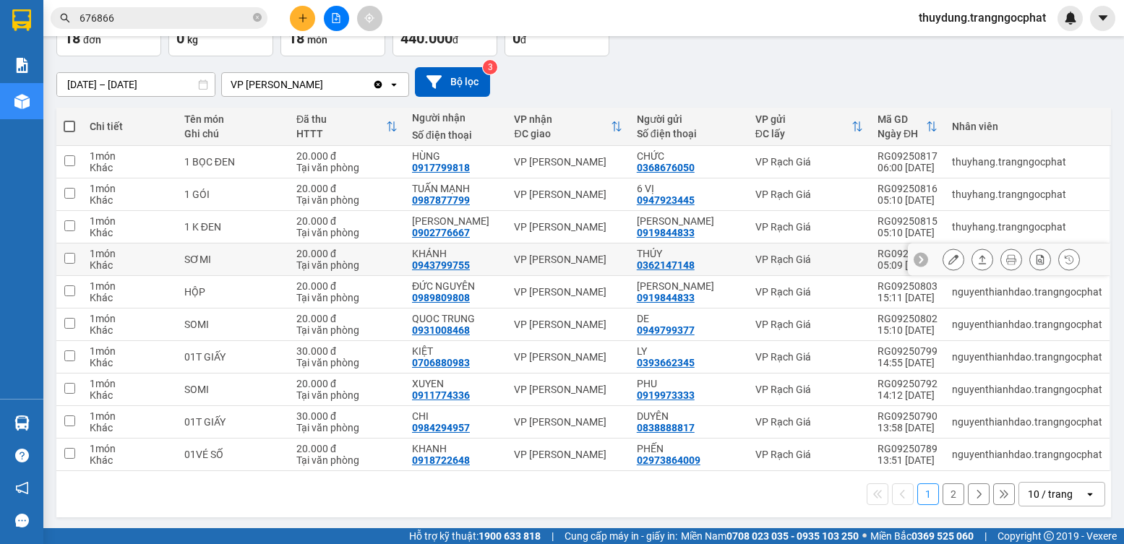
scroll to position [98, 0]
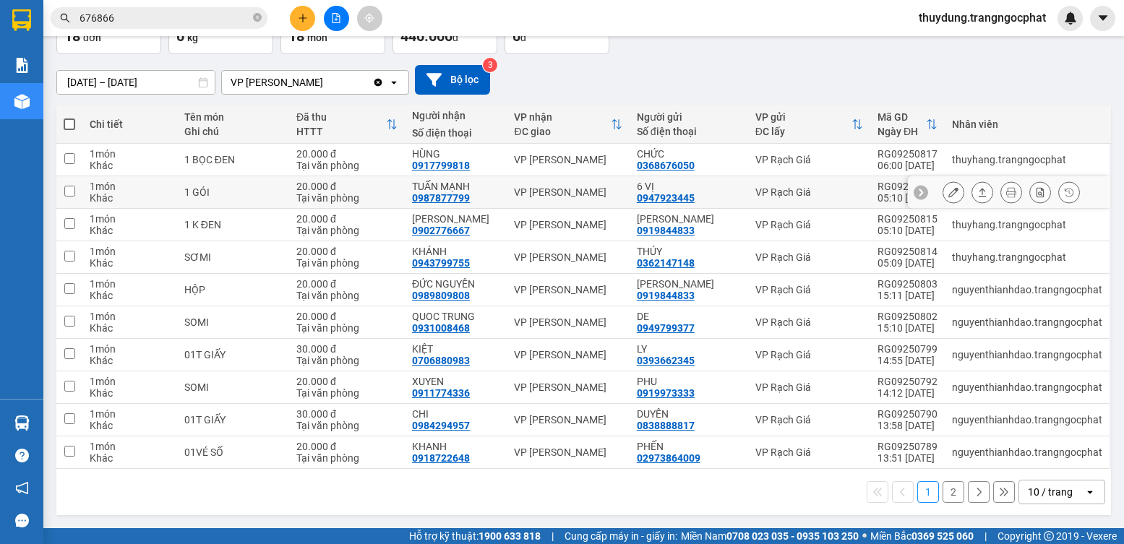
click at [978, 189] on button at bounding box center [982, 192] width 20 height 25
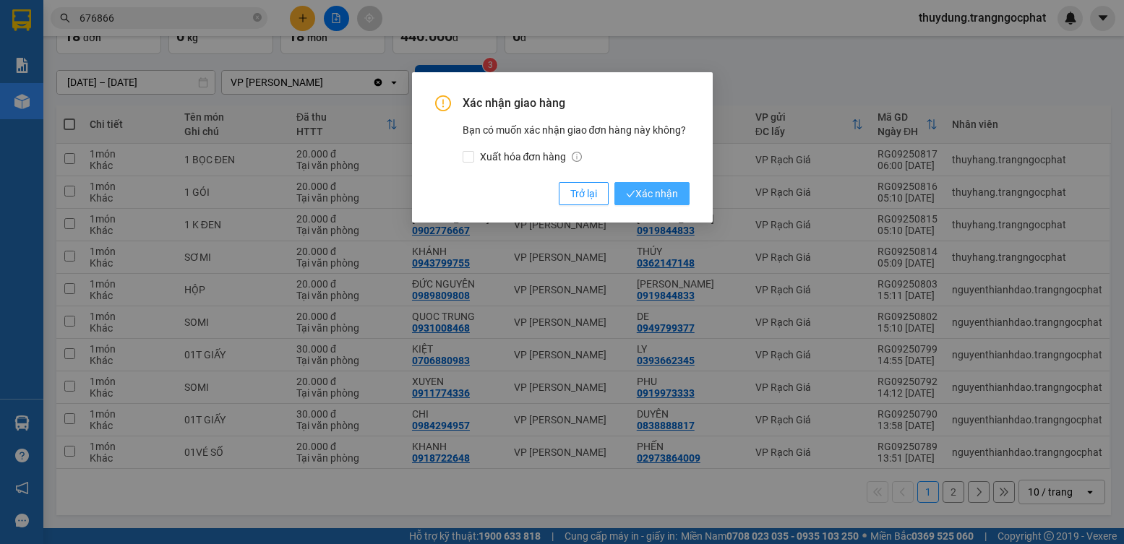
click at [629, 192] on icon "check" at bounding box center [630, 193] width 9 height 9
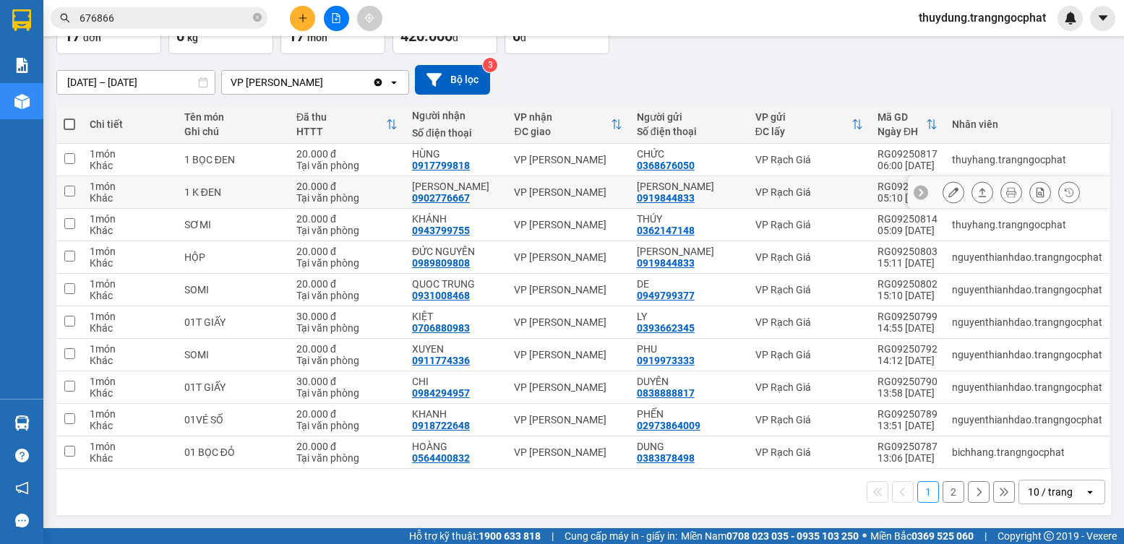
click at [972, 189] on button at bounding box center [982, 192] width 20 height 25
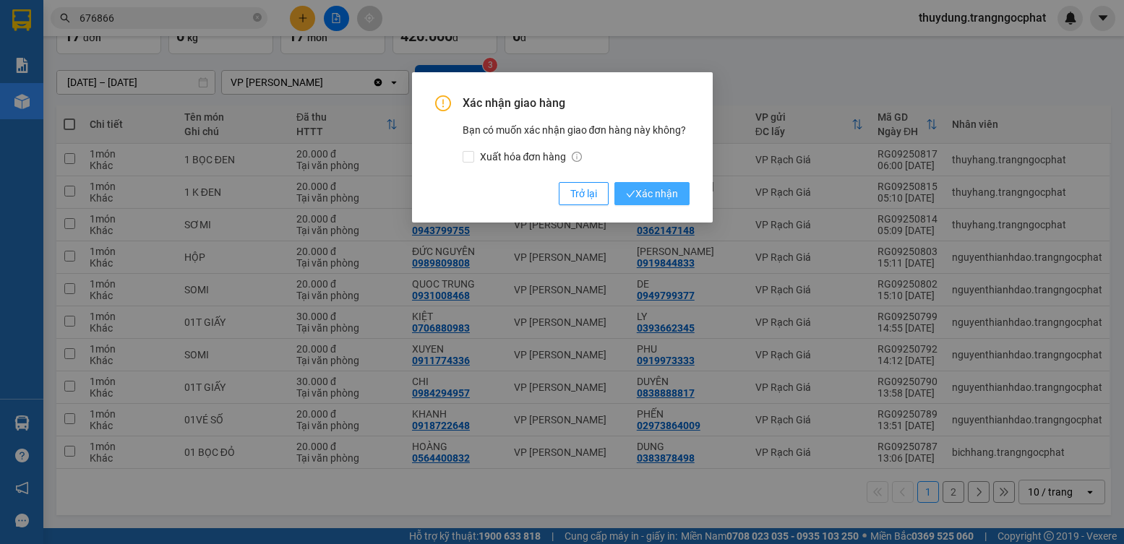
click at [630, 196] on icon "check" at bounding box center [630, 193] width 9 height 9
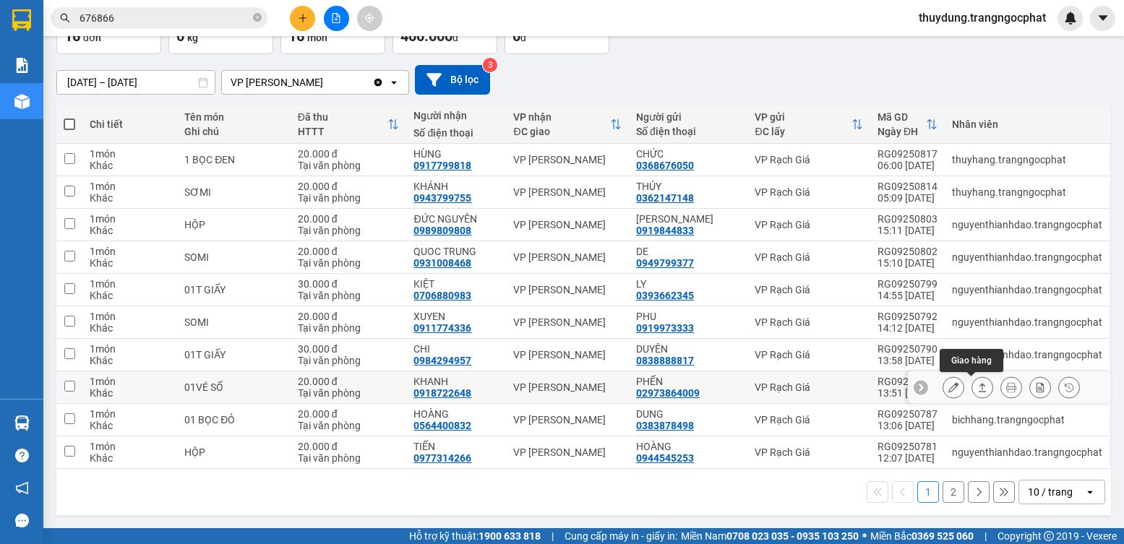
click at [978, 393] on icon at bounding box center [983, 387] width 10 height 10
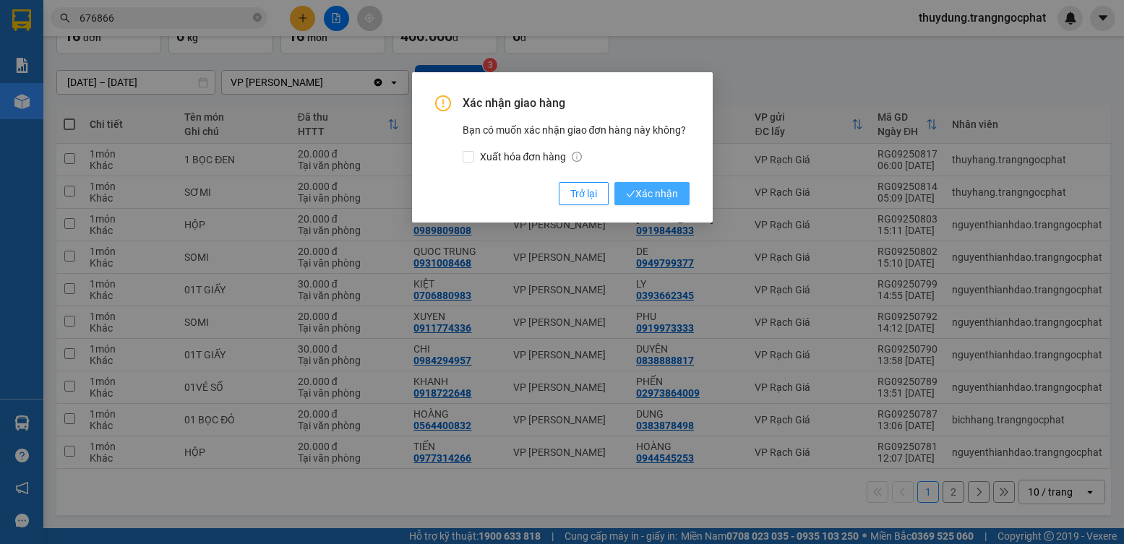
click at [650, 197] on span "Xác nhận" at bounding box center [652, 194] width 52 height 16
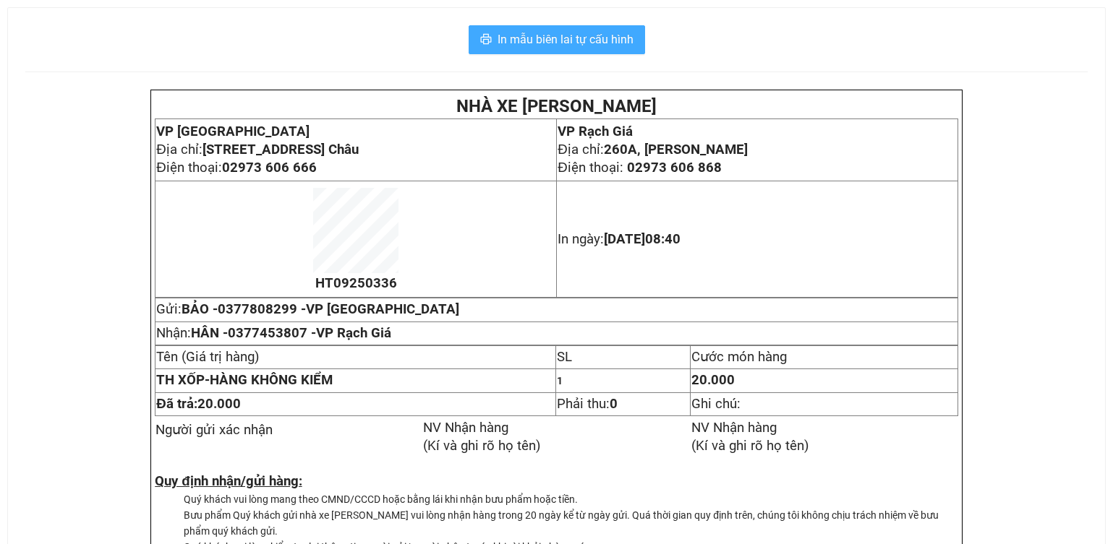
click at [529, 40] on span "In mẫu biên lai tự cấu hình" at bounding box center [565, 39] width 136 height 18
click at [615, 51] on button "In mẫu biên lai tự cấu hình" at bounding box center [557, 39] width 176 height 29
click at [625, 30] on span "In mẫu biên lai tự cấu hình" at bounding box center [565, 39] width 136 height 18
click at [612, 40] on span "In mẫu biên lai tự cấu hình" at bounding box center [565, 39] width 136 height 18
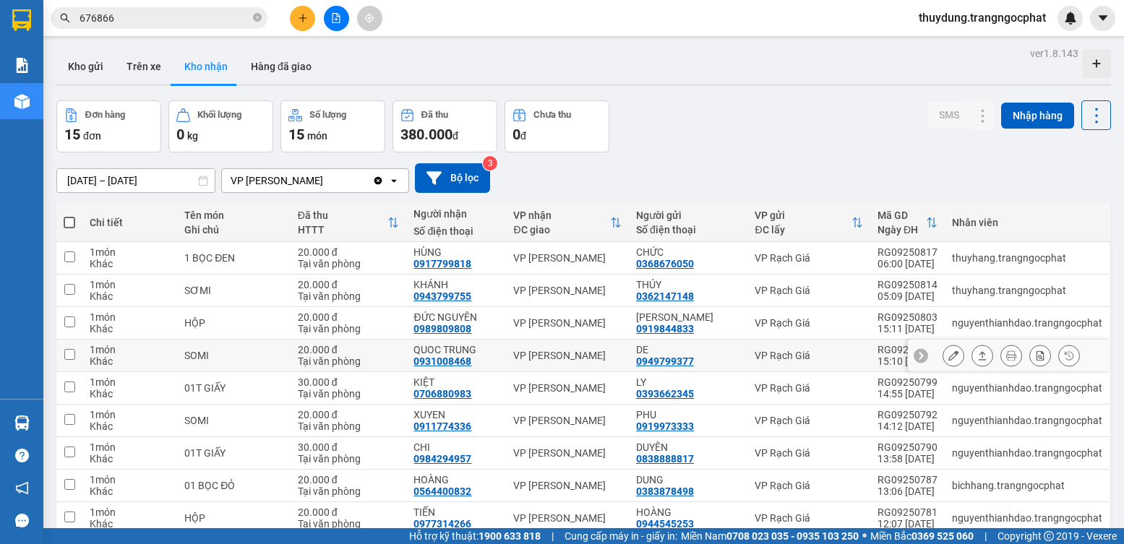
scroll to position [98, 0]
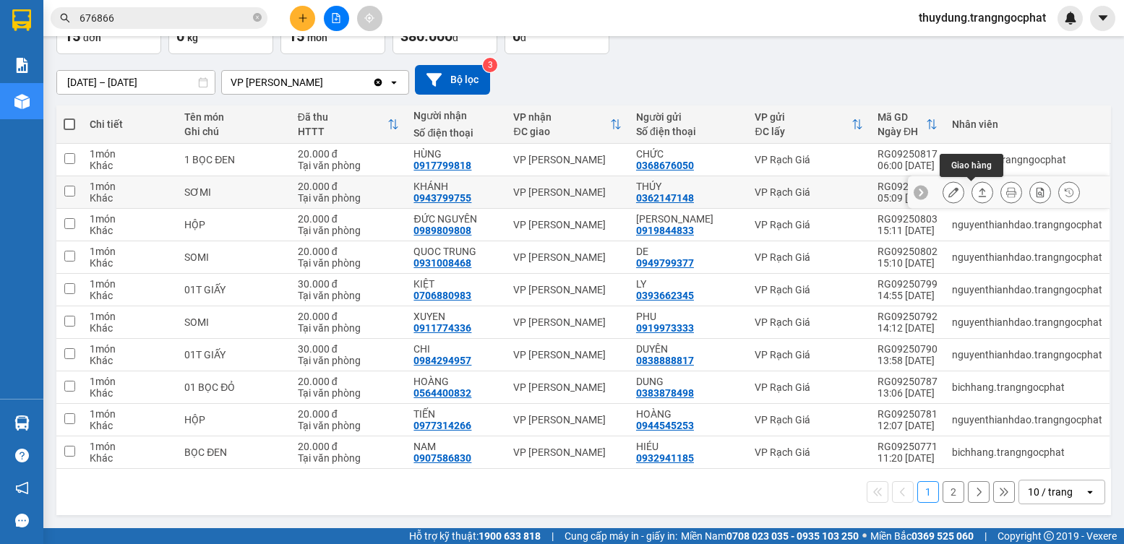
click at [978, 192] on icon at bounding box center [983, 192] width 10 height 10
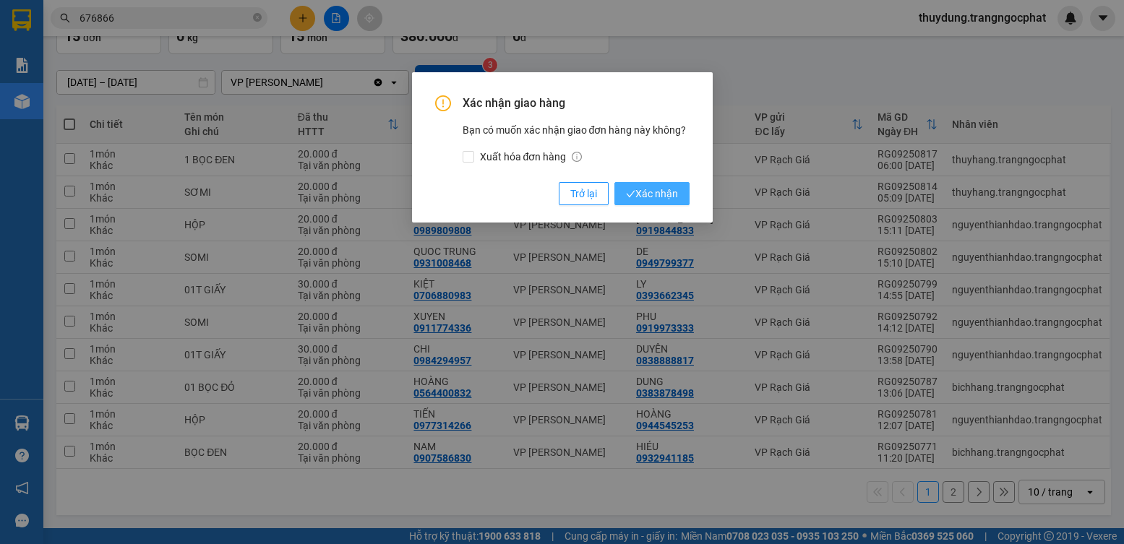
click at [665, 197] on span "Xác nhận" at bounding box center [652, 194] width 52 height 16
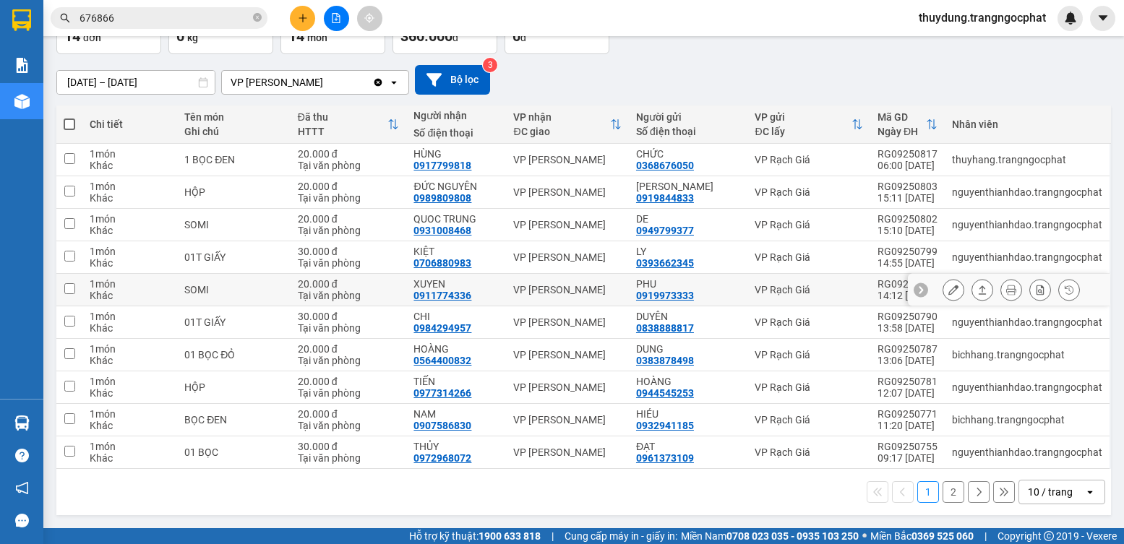
scroll to position [0, 0]
